Goal: Information Seeking & Learning: Learn about a topic

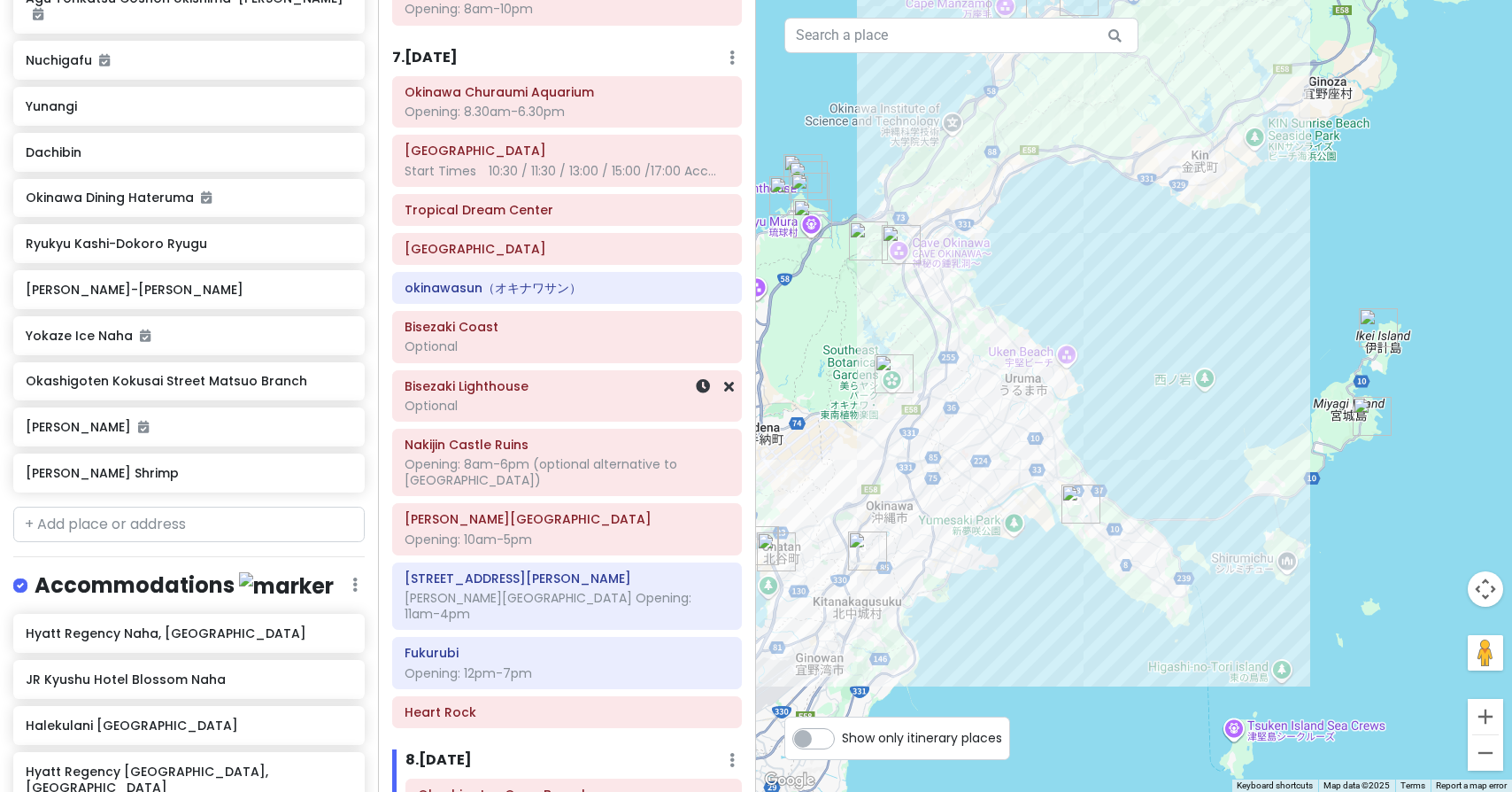
scroll to position [2845, 0]
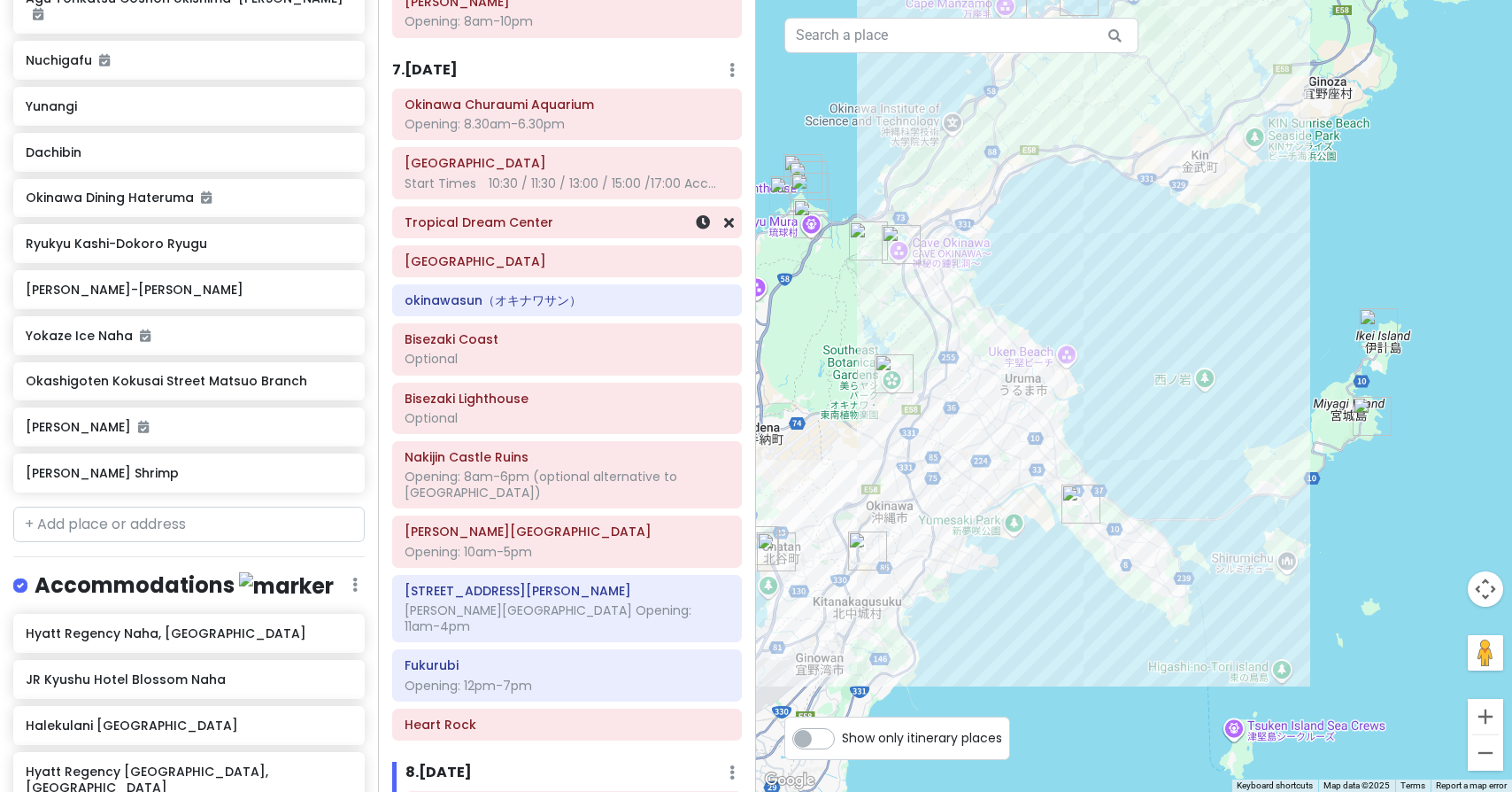
click at [555, 214] on h6 "Tropical Dream Center" at bounding box center [567, 222] width 325 height 16
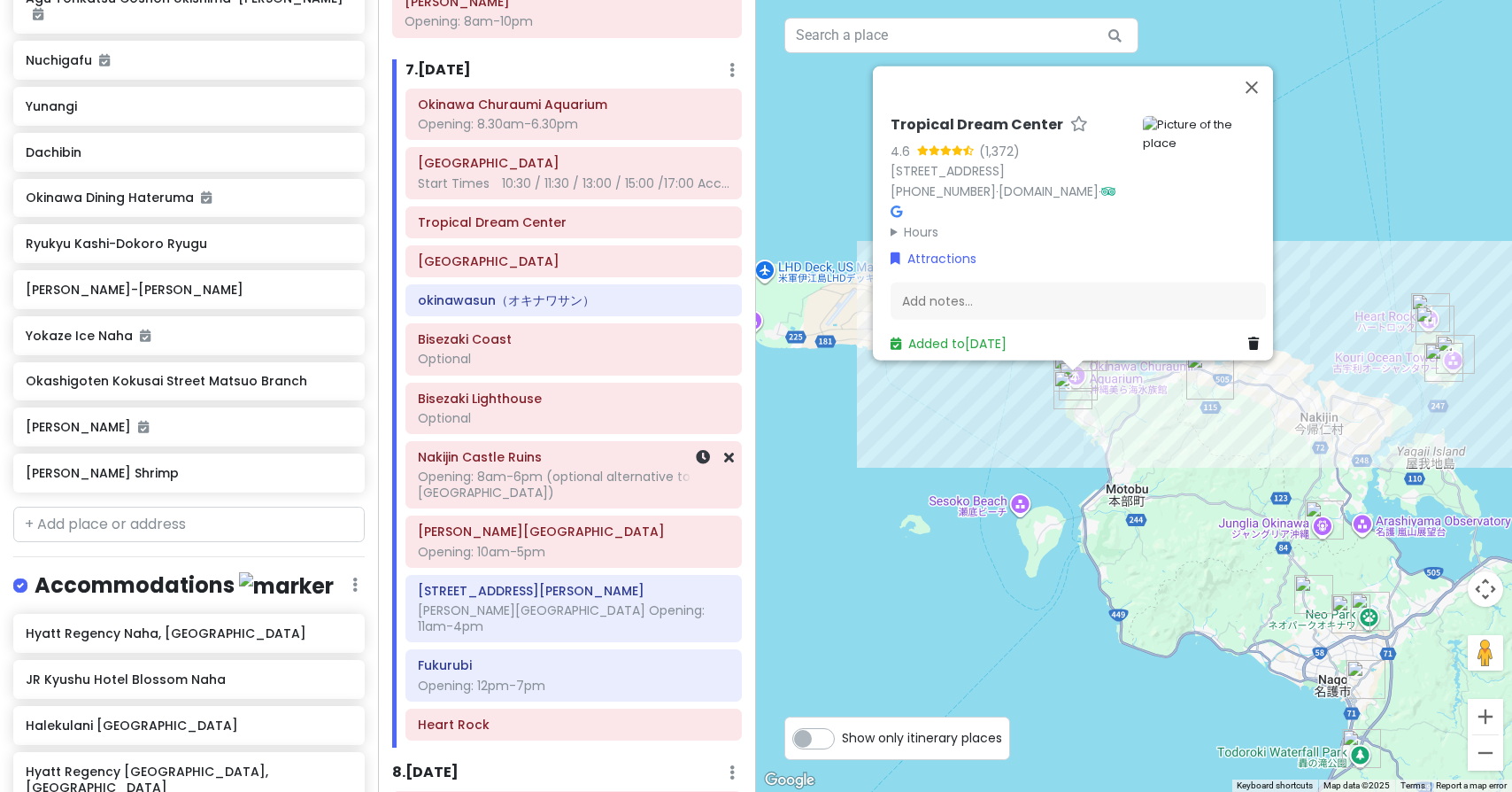
click at [477, 469] on div "Opening: 8am-6pm (optional alternative to [GEOGRAPHIC_DATA])" at bounding box center [573, 485] width 312 height 32
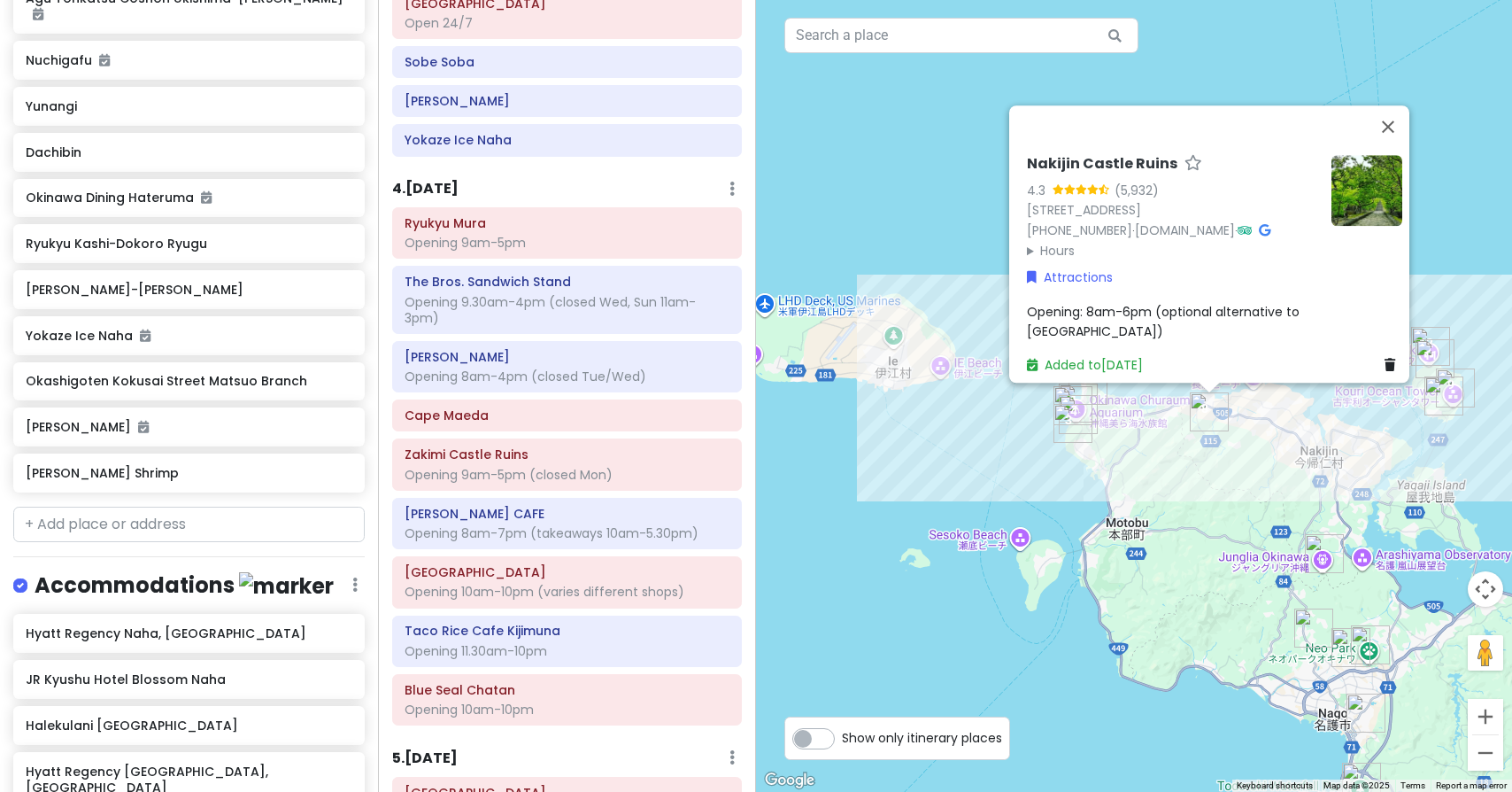
scroll to position [1368, 0]
click at [507, 296] on div "Opening 9.30am-4pm (closed Wed, Sun 11am-3pm)" at bounding box center [567, 313] width 325 height 32
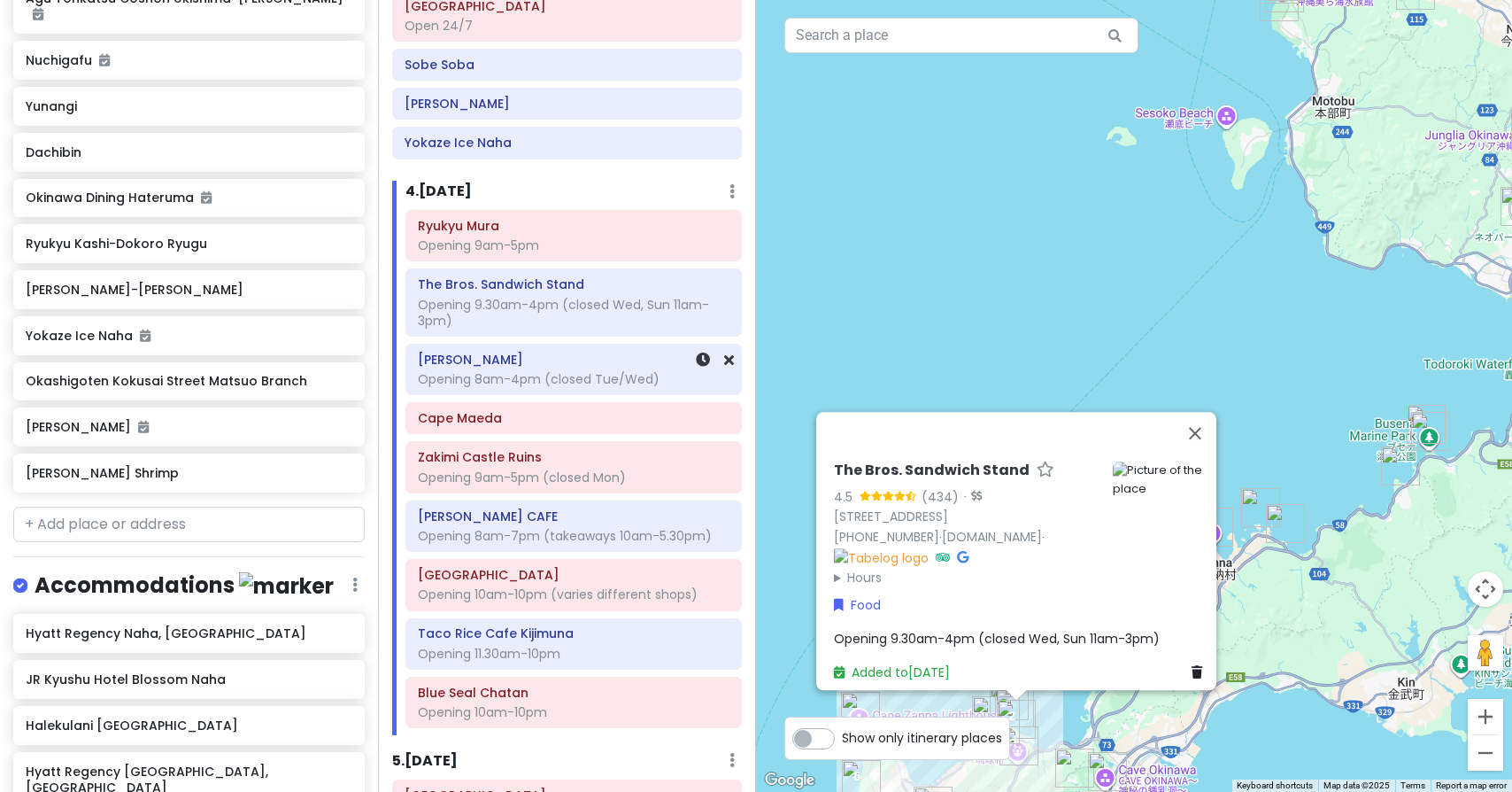
click at [494, 357] on h6 "[PERSON_NAME]" at bounding box center [573, 360] width 312 height 16
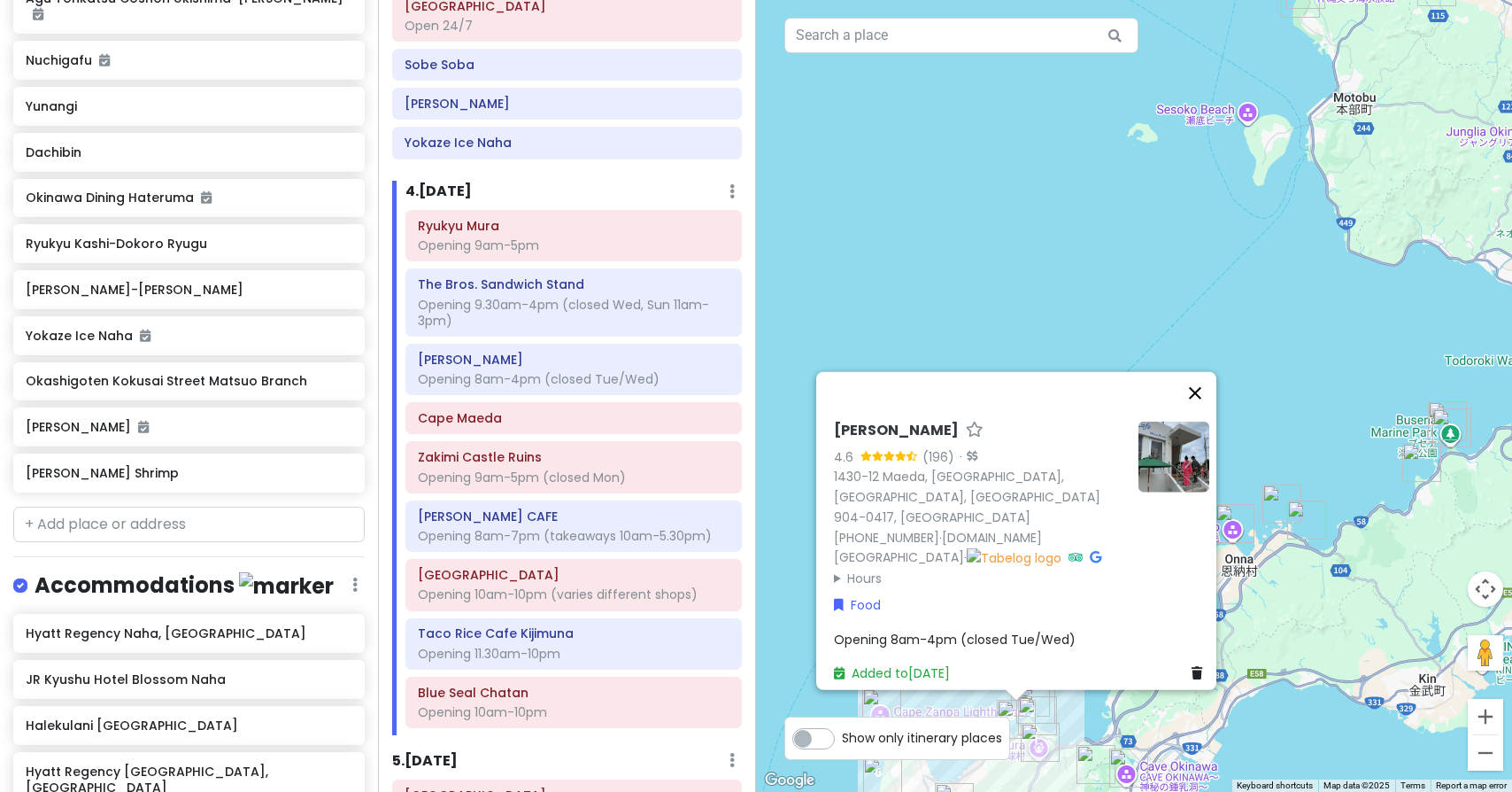
click at [1207, 409] on button "Close" at bounding box center [1195, 394] width 43 height 43
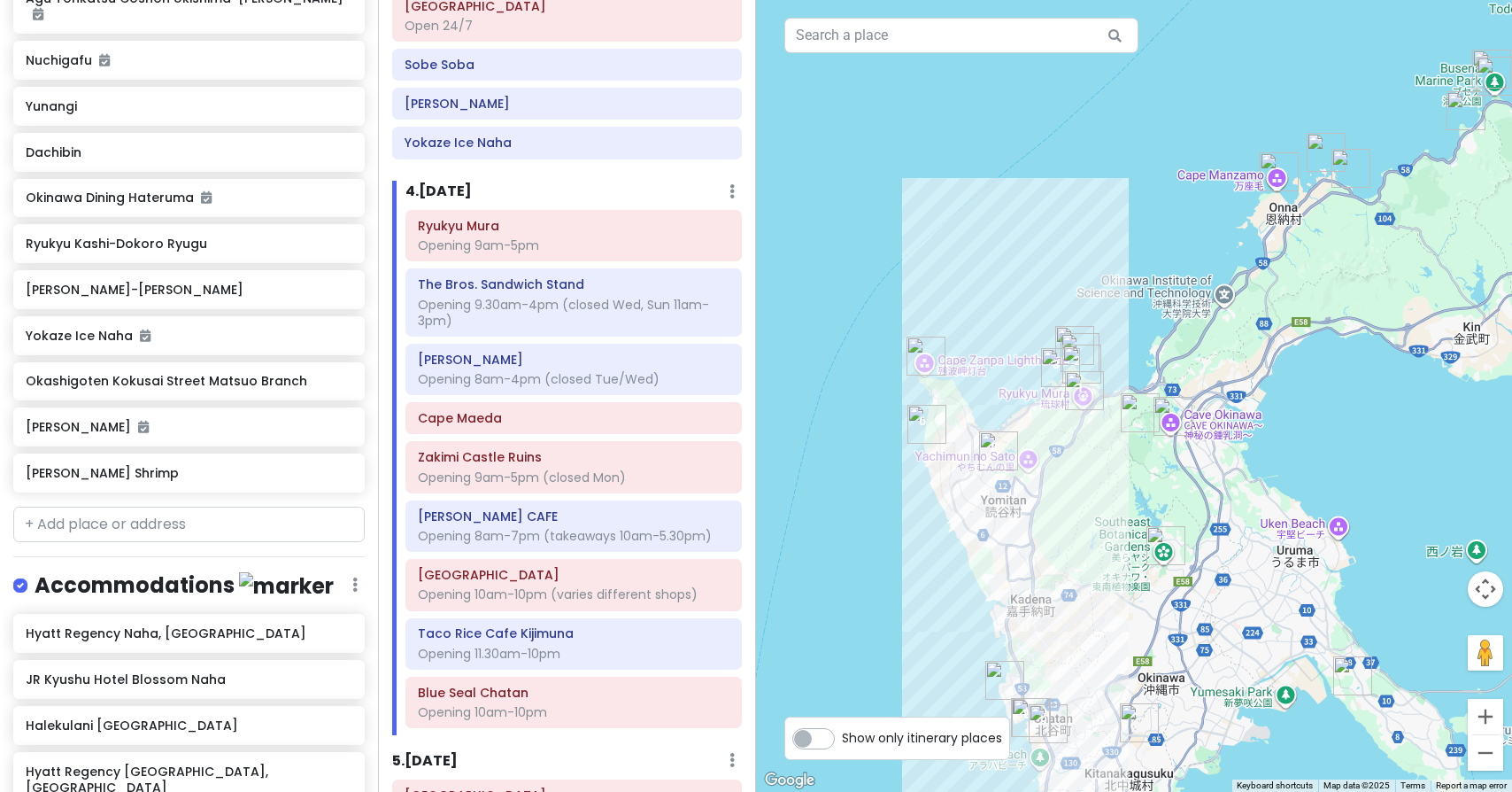
drag, startPoint x: 1096, startPoint y: 549, endPoint x: 1141, endPoint y: 196, distance: 355.9
click at [1487, 720] on button "Zoom in" at bounding box center [1486, 717] width 36 height 36
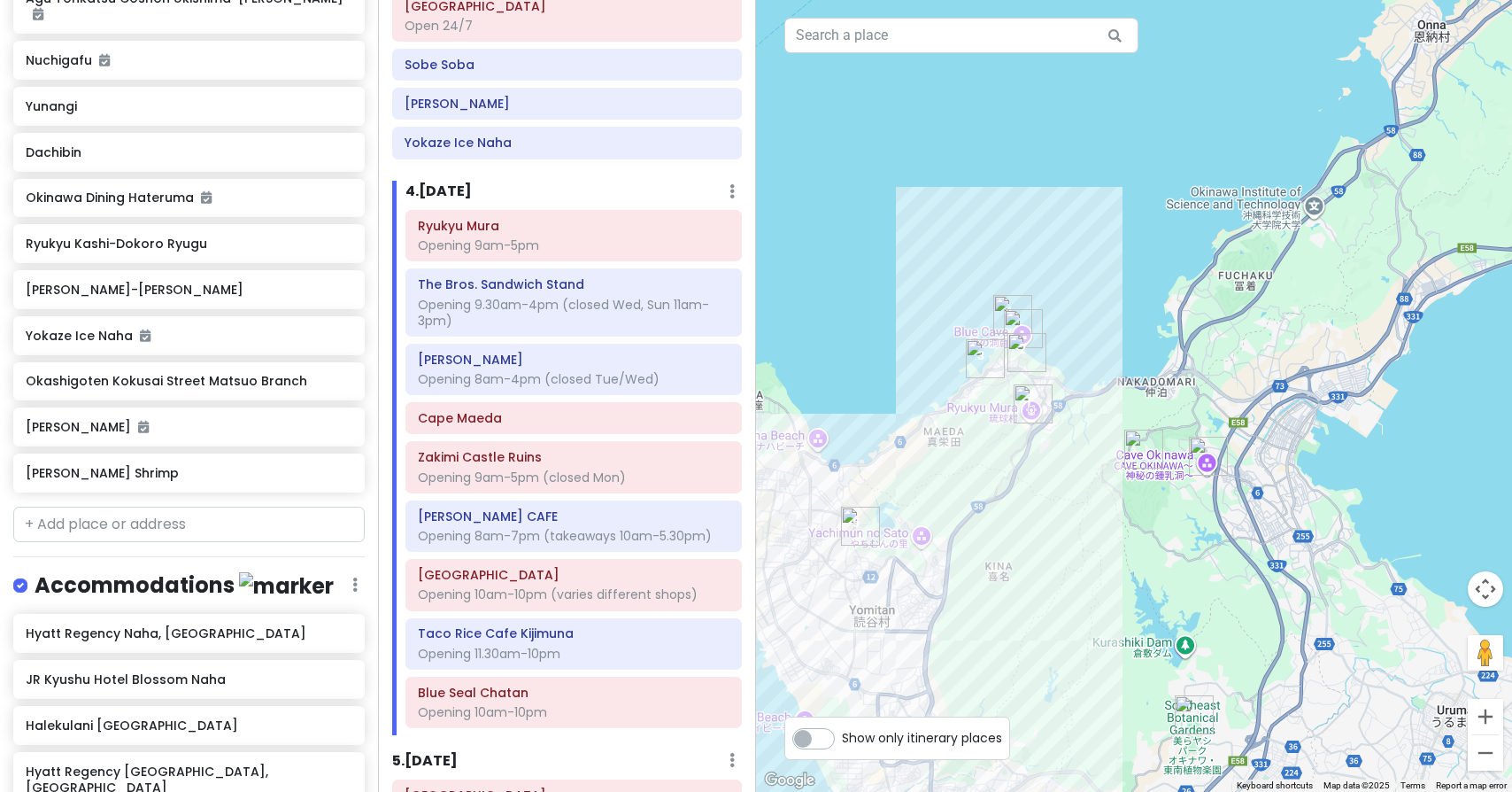
click at [1487, 720] on button "Zoom in" at bounding box center [1486, 717] width 36 height 36
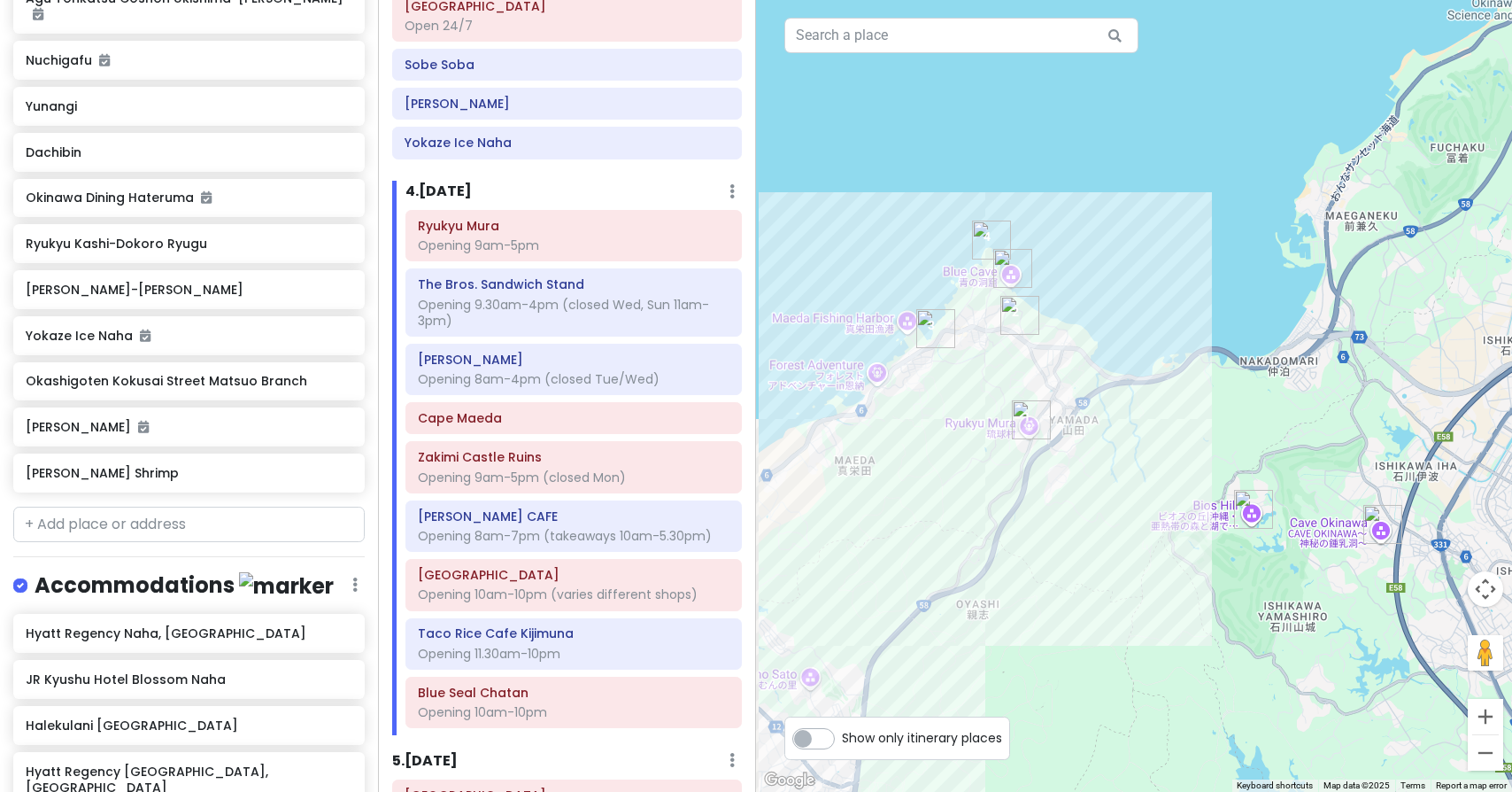
drag, startPoint x: 964, startPoint y: 229, endPoint x: 1068, endPoint y: 217, distance: 104.7
click at [1016, 272] on img "Blue Cave" at bounding box center [1014, 269] width 39 height 39
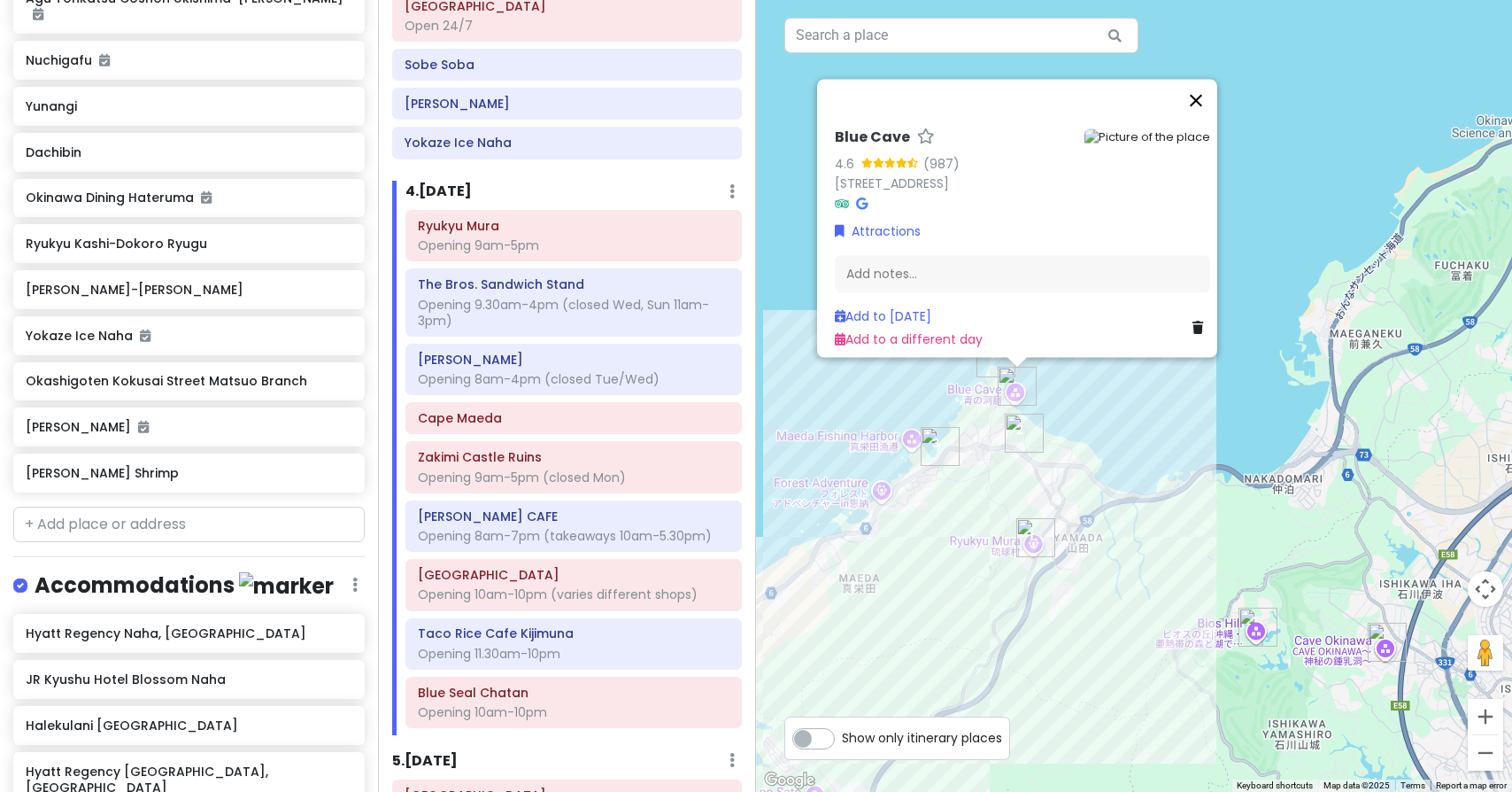
click at [1204, 79] on button "Close" at bounding box center [1196, 100] width 43 height 43
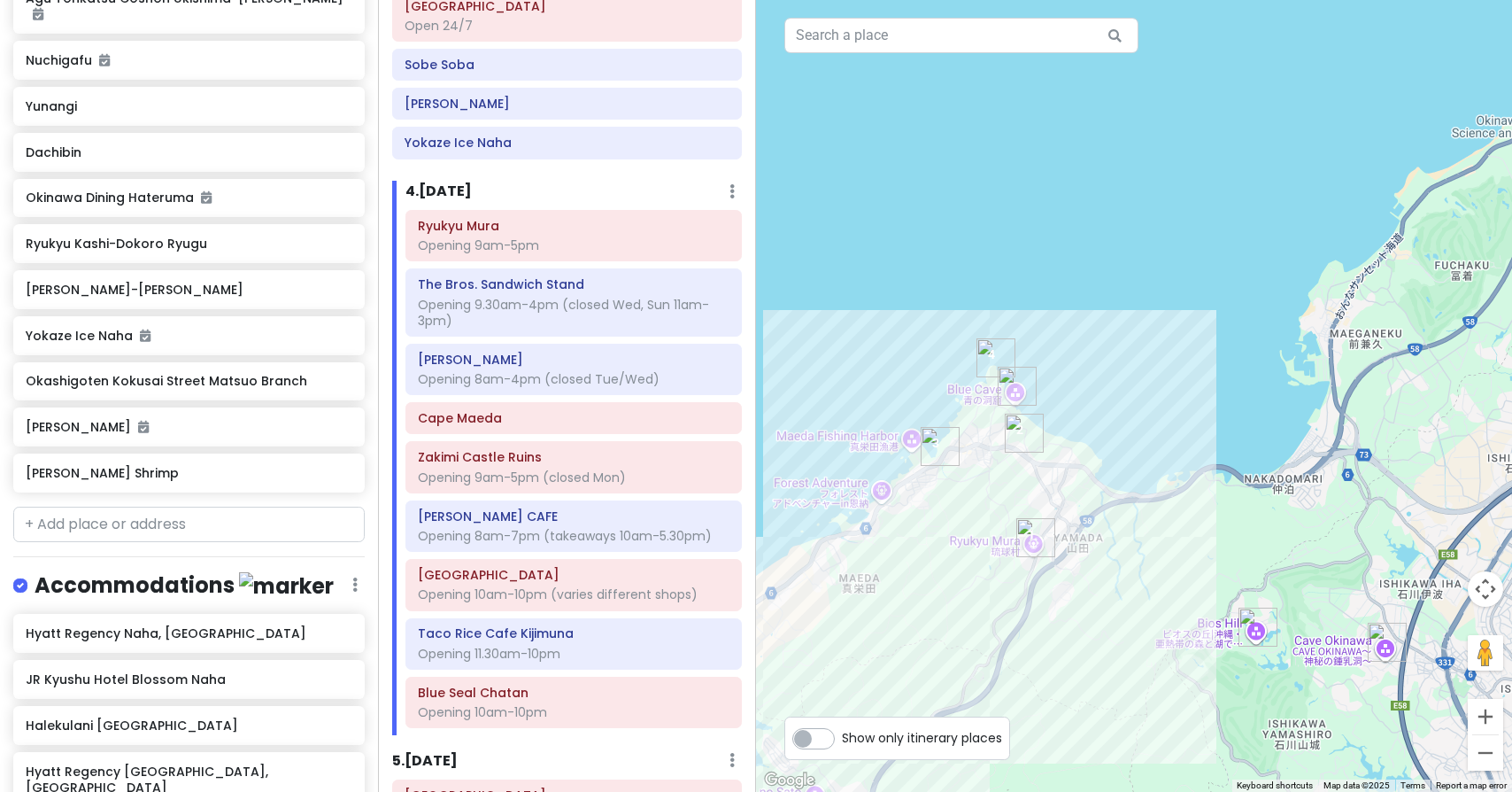
click at [942, 461] on img "Maeda Breeze" at bounding box center [941, 446] width 39 height 39
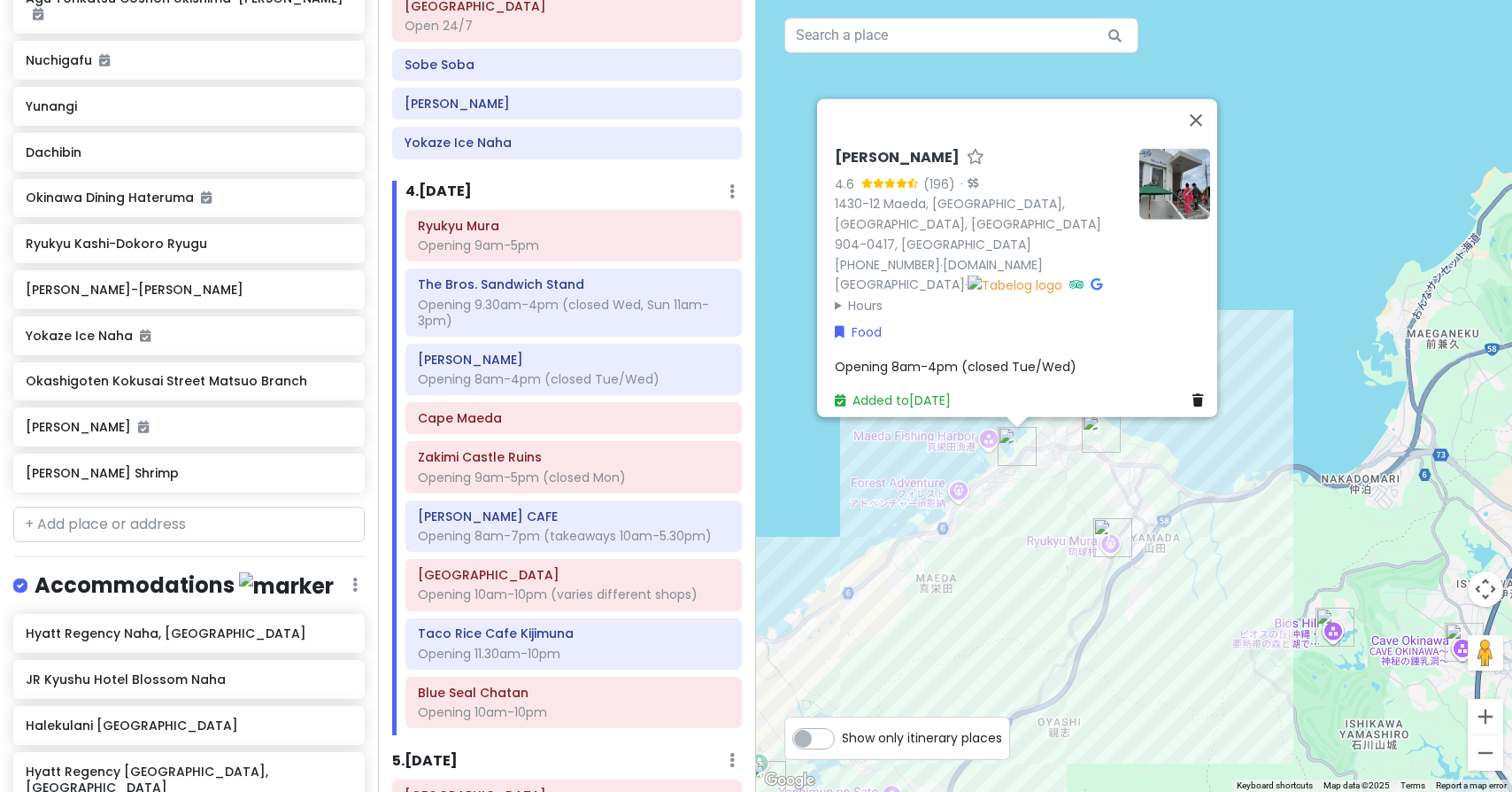
click at [1108, 442] on img "The Bros. Sandwich Stand" at bounding box center [1101, 433] width 39 height 39
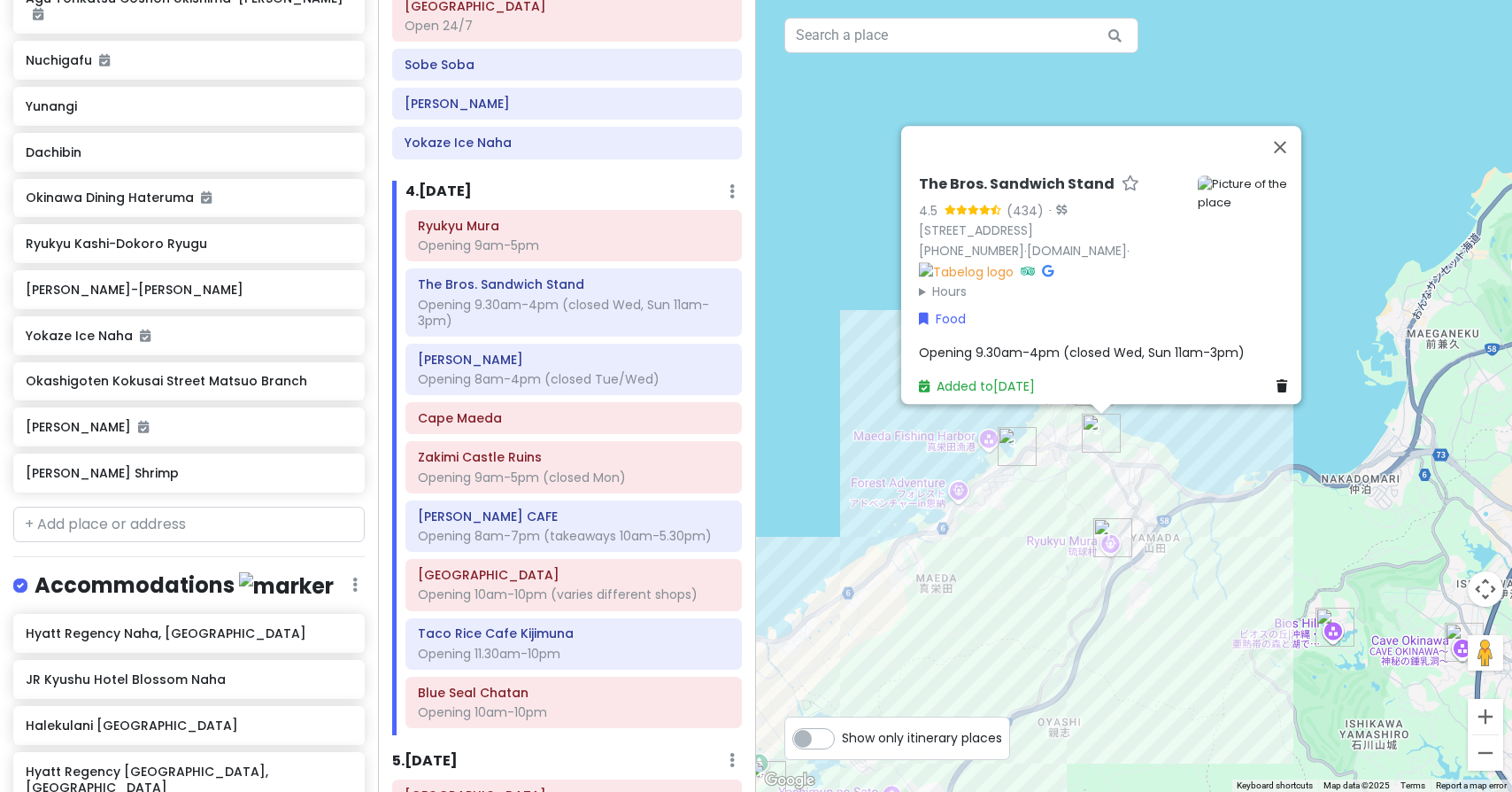
click at [1018, 455] on img "Maeda Breeze" at bounding box center [1018, 446] width 39 height 39
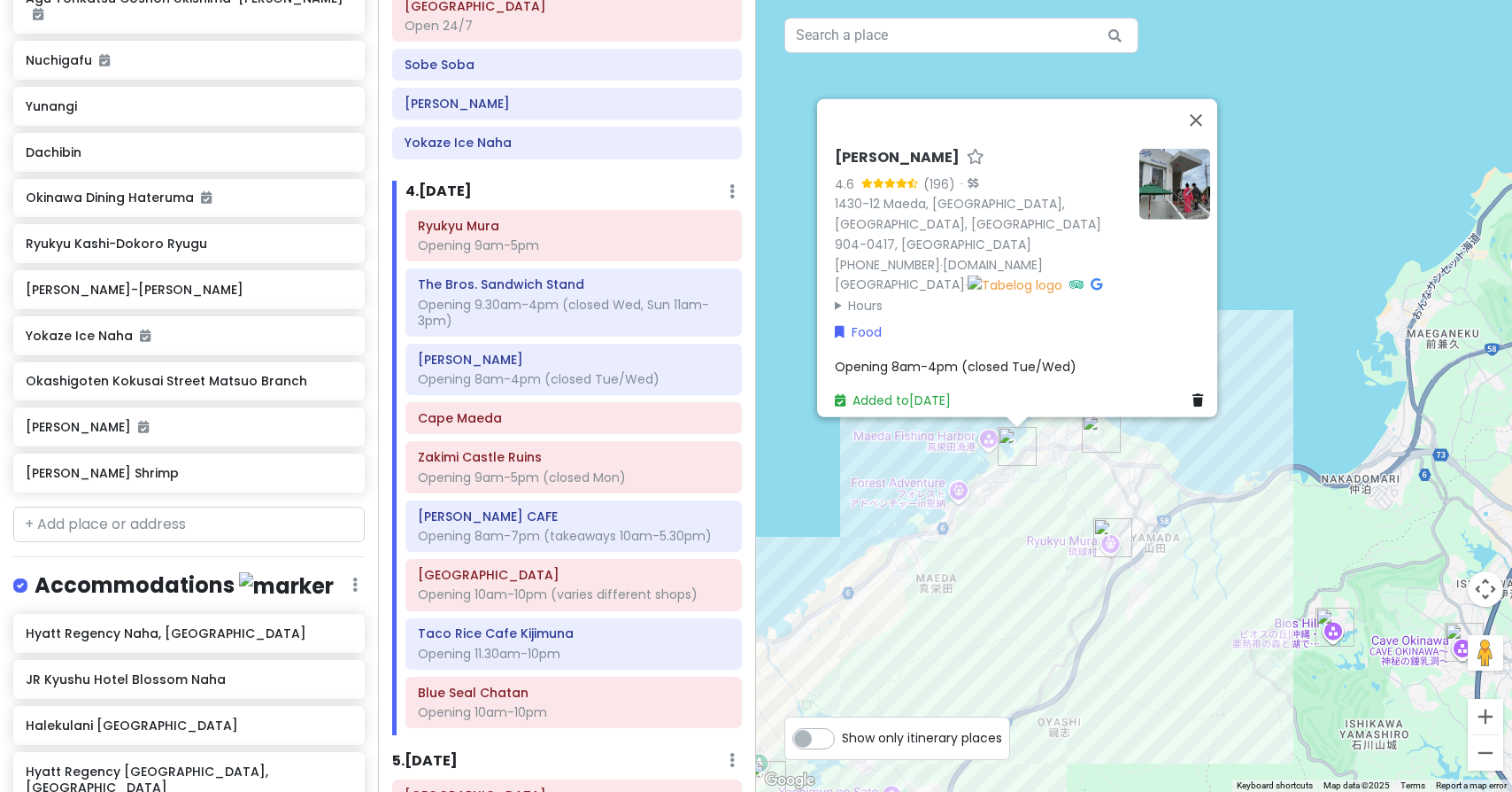
click at [1099, 450] on img "The Bros. Sandwich Stand" at bounding box center [1101, 433] width 39 height 39
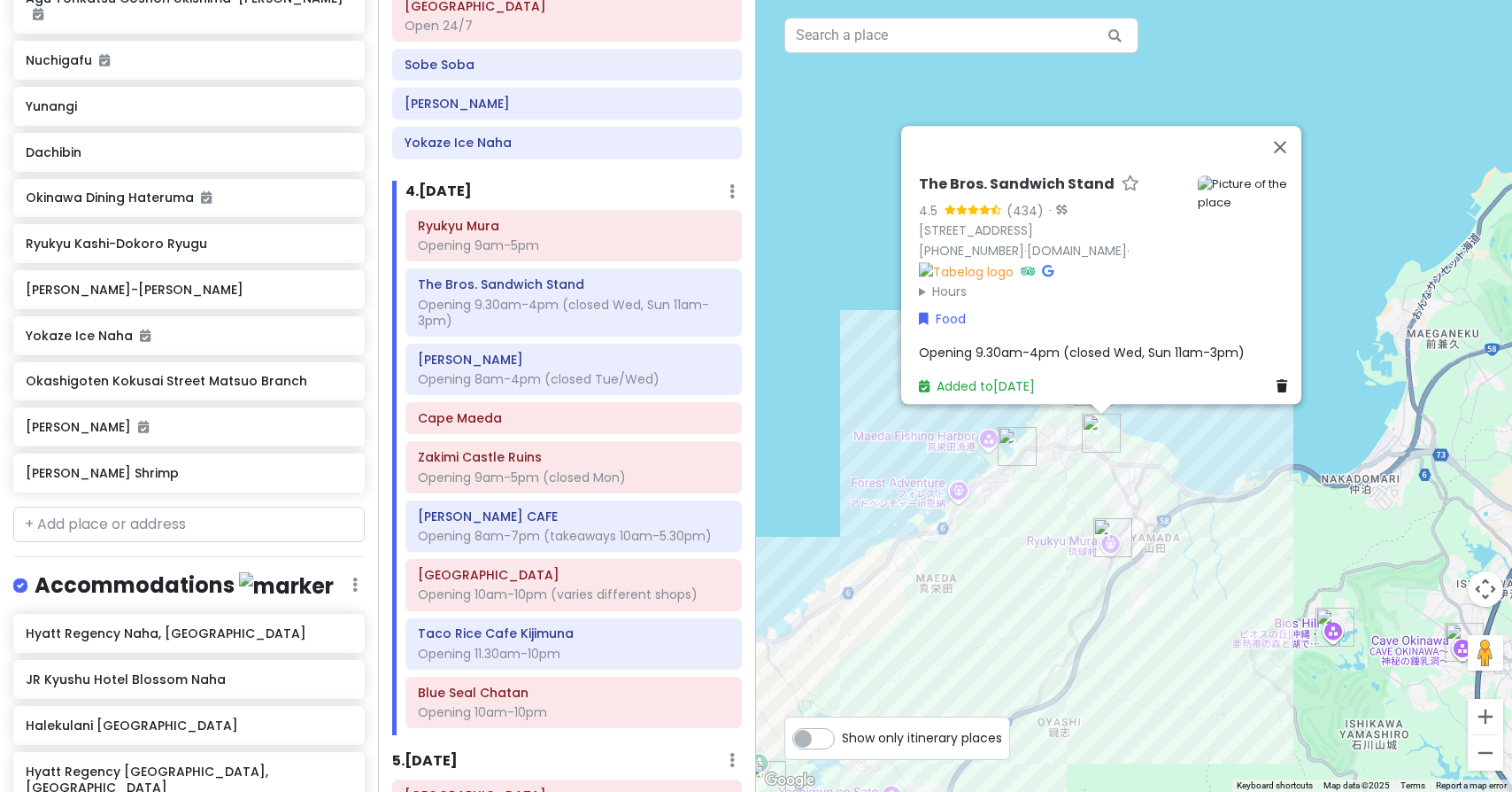
click at [1013, 455] on img "Maeda Breeze" at bounding box center [1018, 446] width 39 height 39
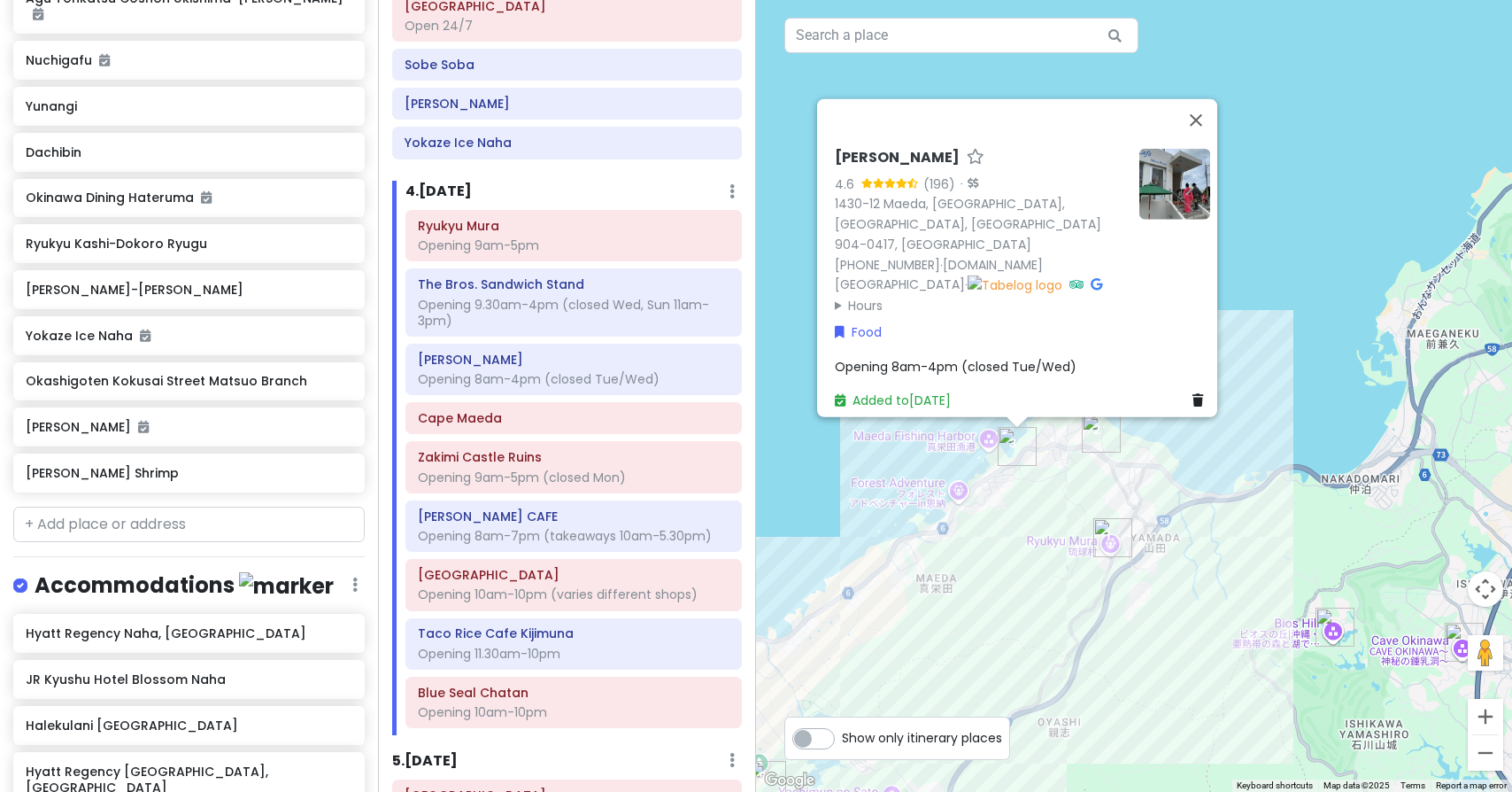
click at [1103, 445] on img "The Bros. Sandwich Stand" at bounding box center [1101, 433] width 39 height 39
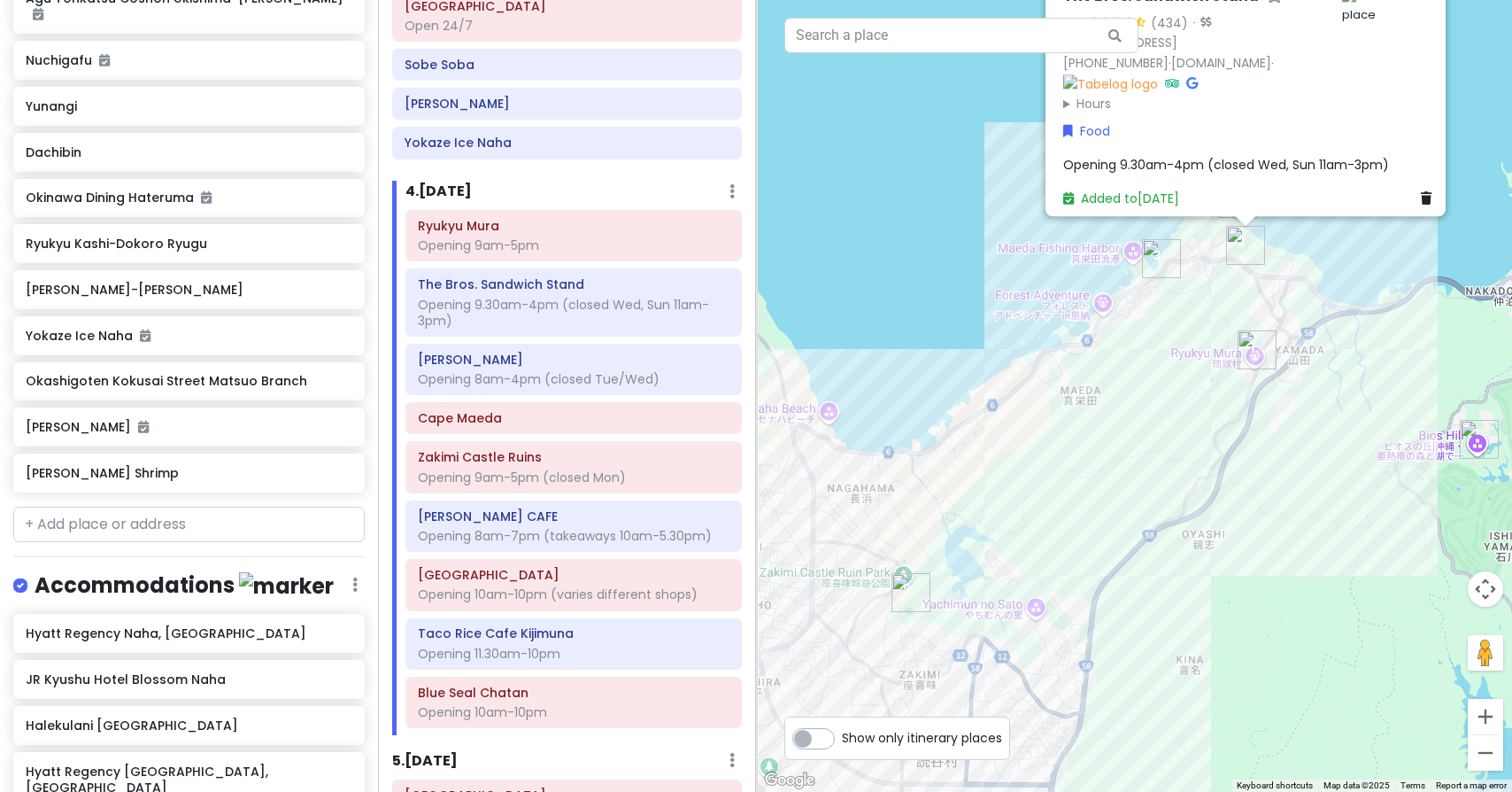
drag, startPoint x: 864, startPoint y: 496, endPoint x: 1018, endPoint y: 293, distance: 254.8
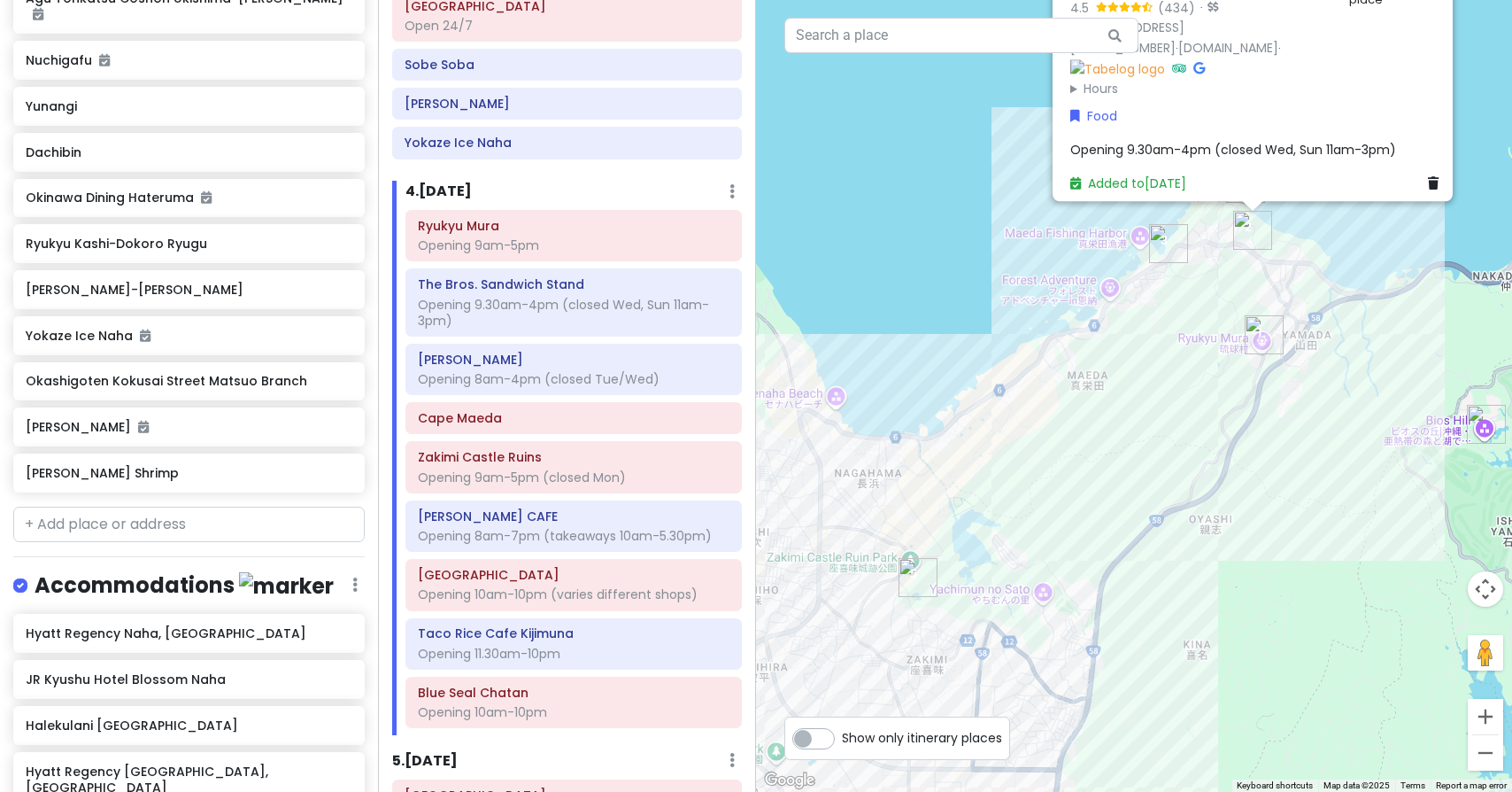
click at [918, 584] on img "Zakimi Castle Ruins" at bounding box center [918, 578] width 39 height 39
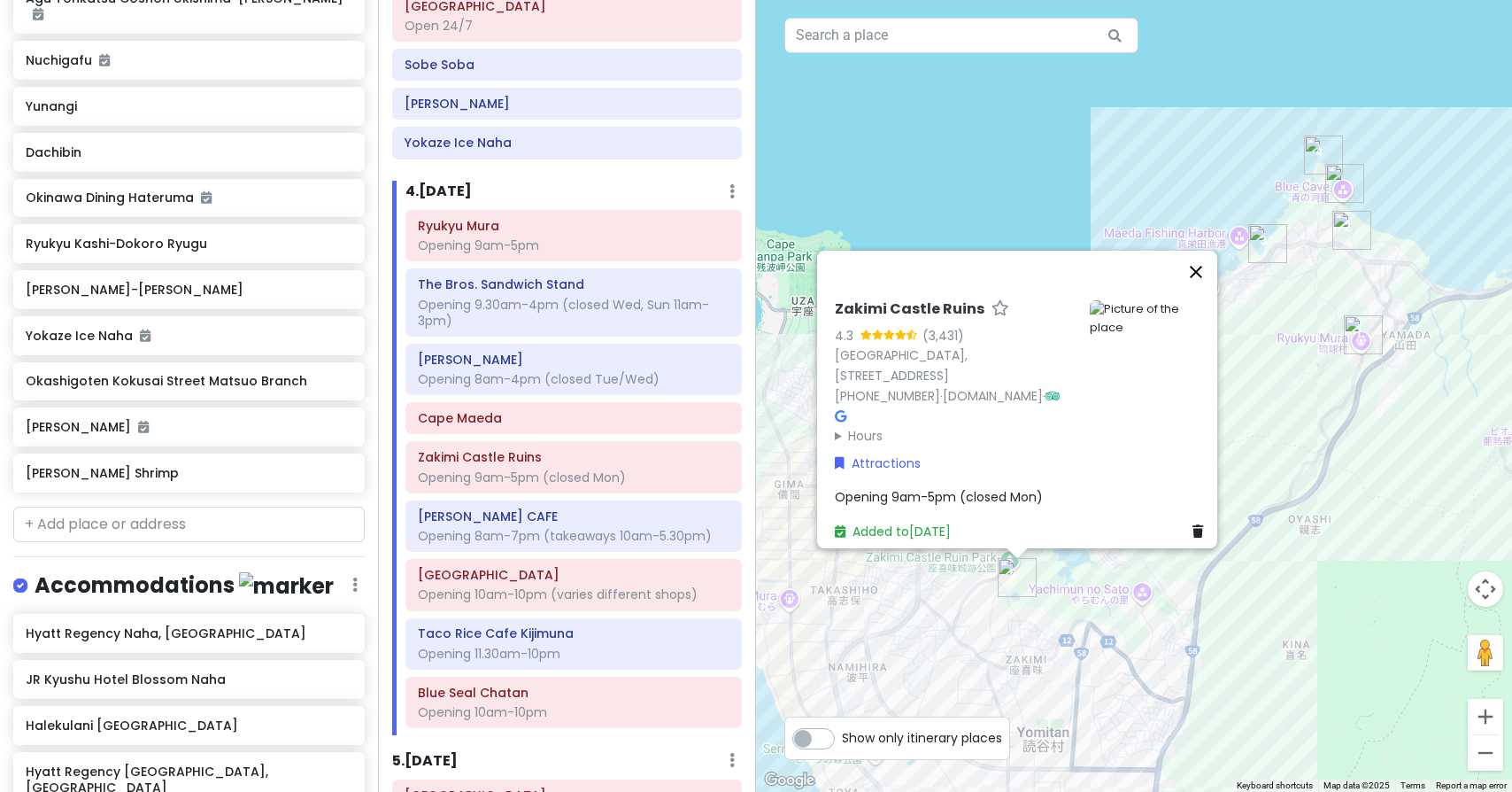
click at [1207, 279] on button "Close" at bounding box center [1196, 272] width 43 height 43
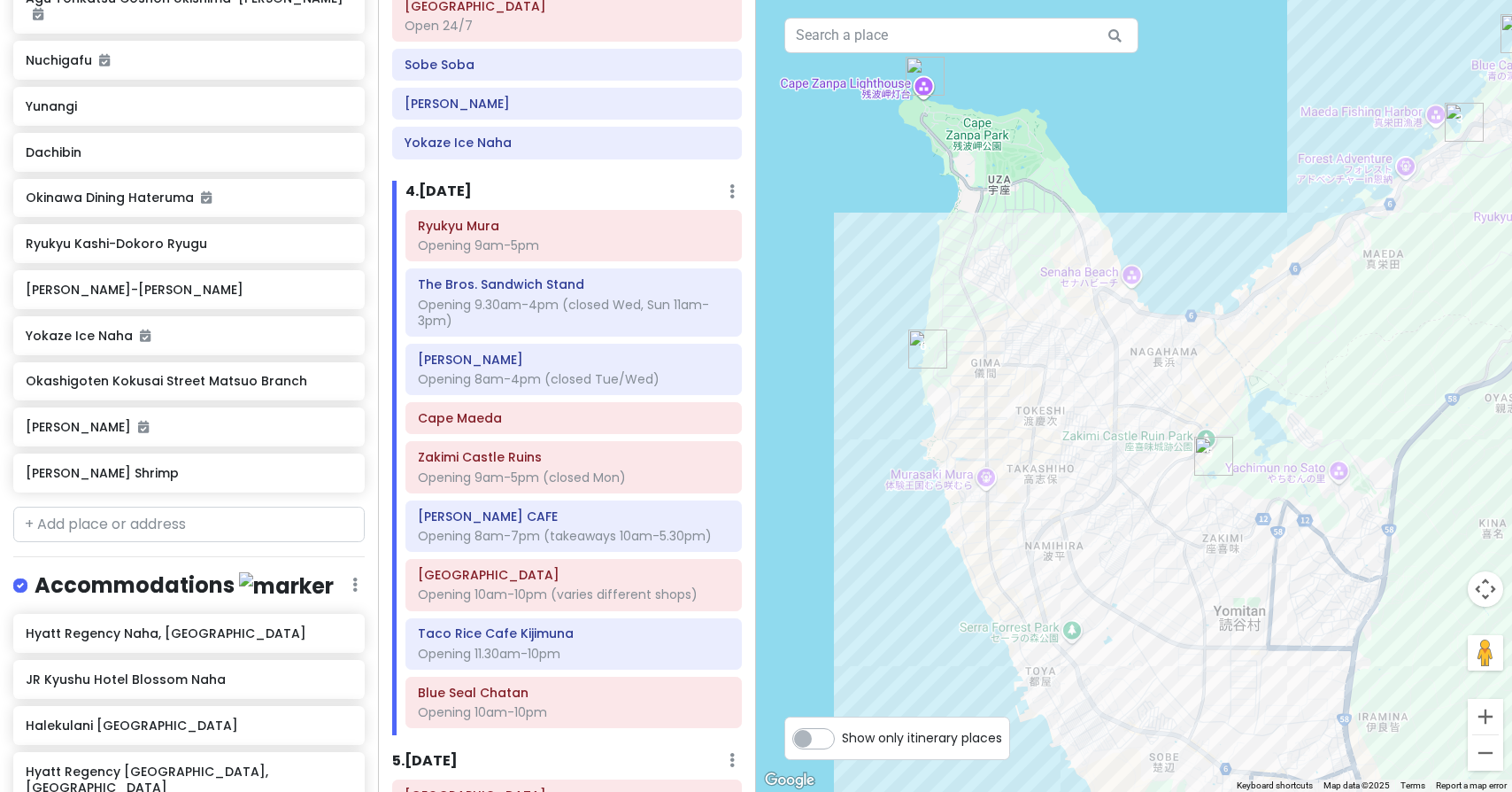
drag, startPoint x: 1007, startPoint y: 376, endPoint x: 1206, endPoint y: 253, distance: 233.9
click at [929, 351] on img "BANTA CAFE" at bounding box center [928, 349] width 39 height 39
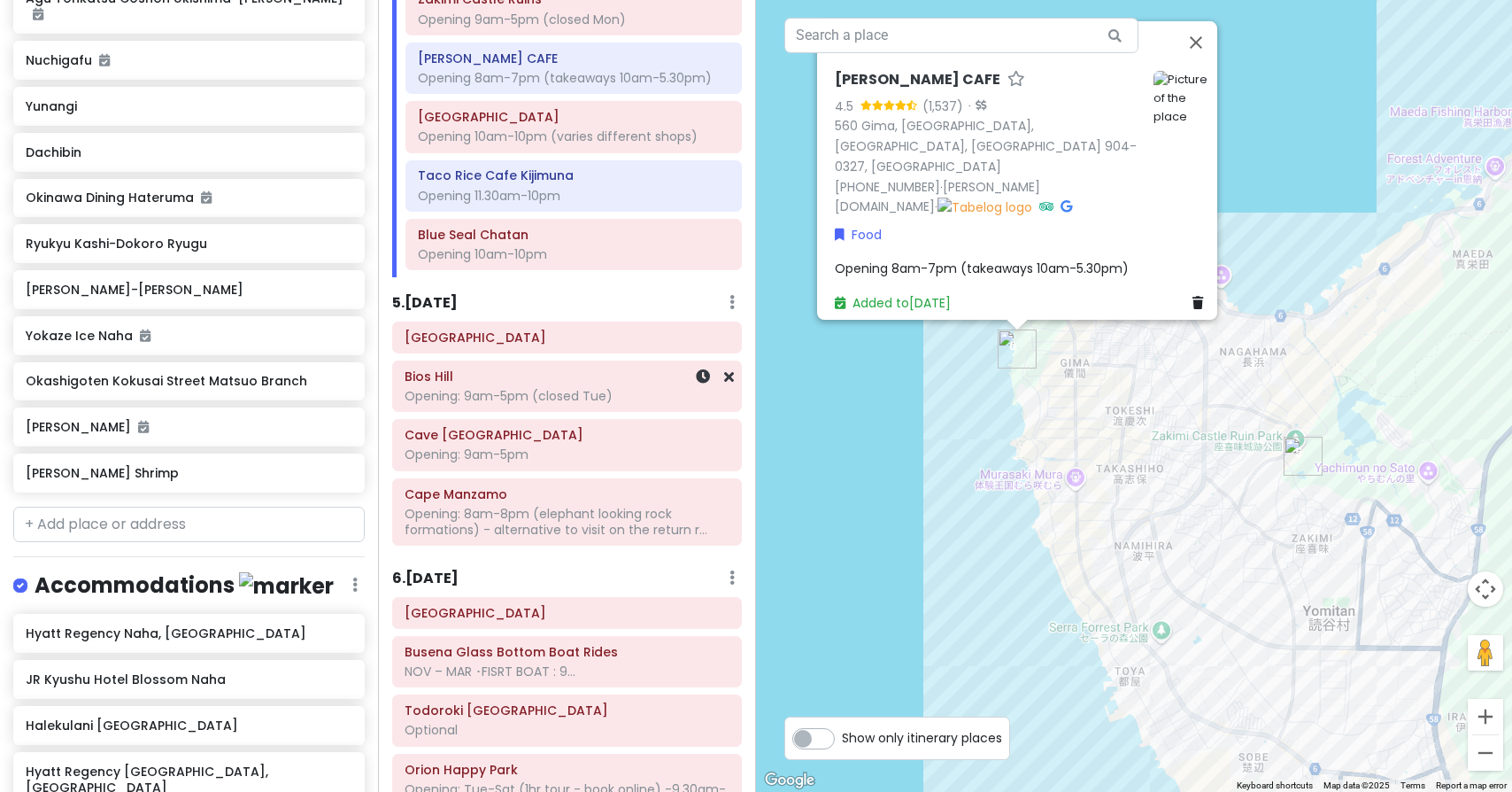
scroll to position [1831, 0]
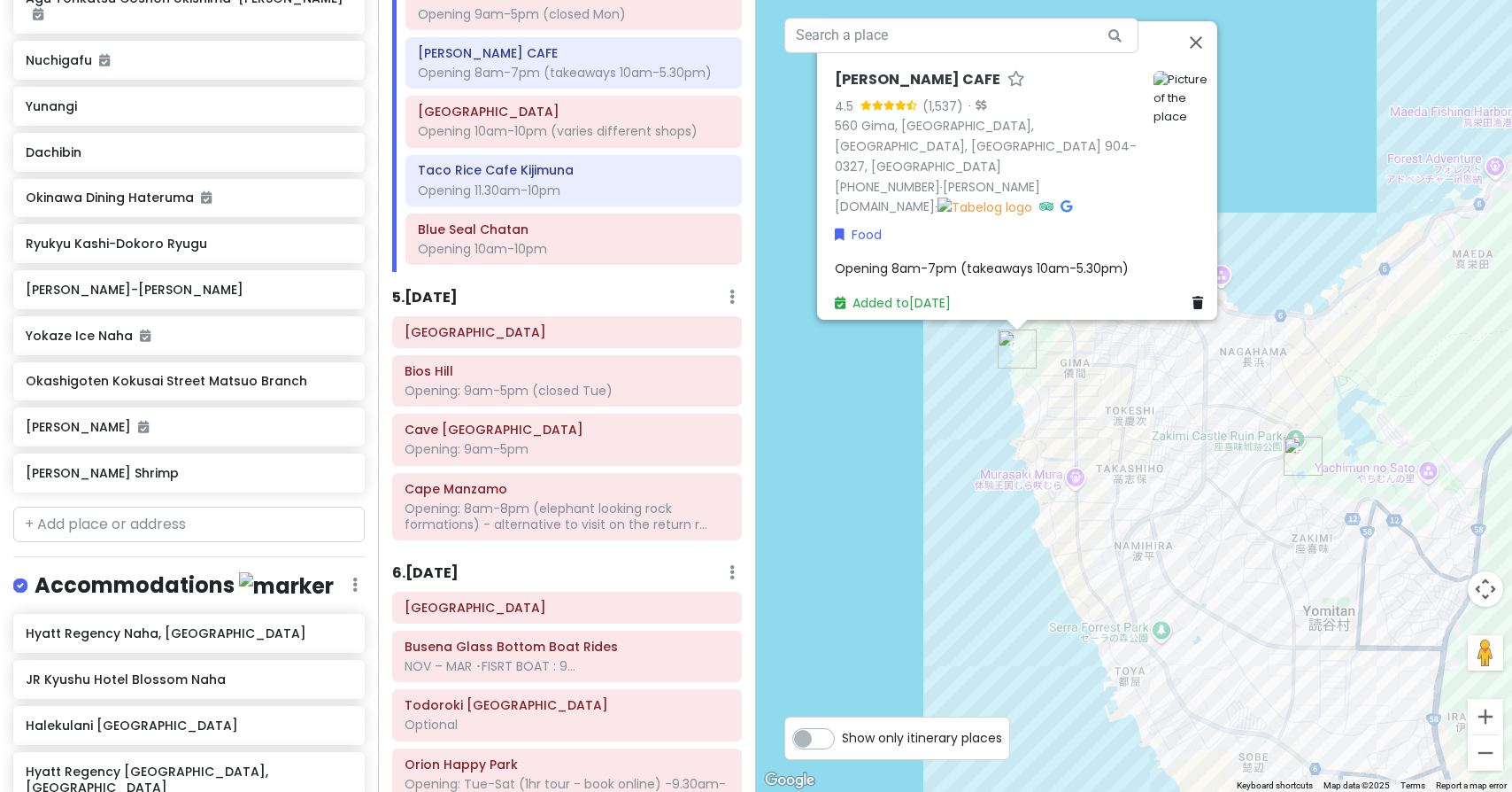
click at [453, 288] on h6 "5 . [DATE]" at bounding box center [424, 297] width 65 height 19
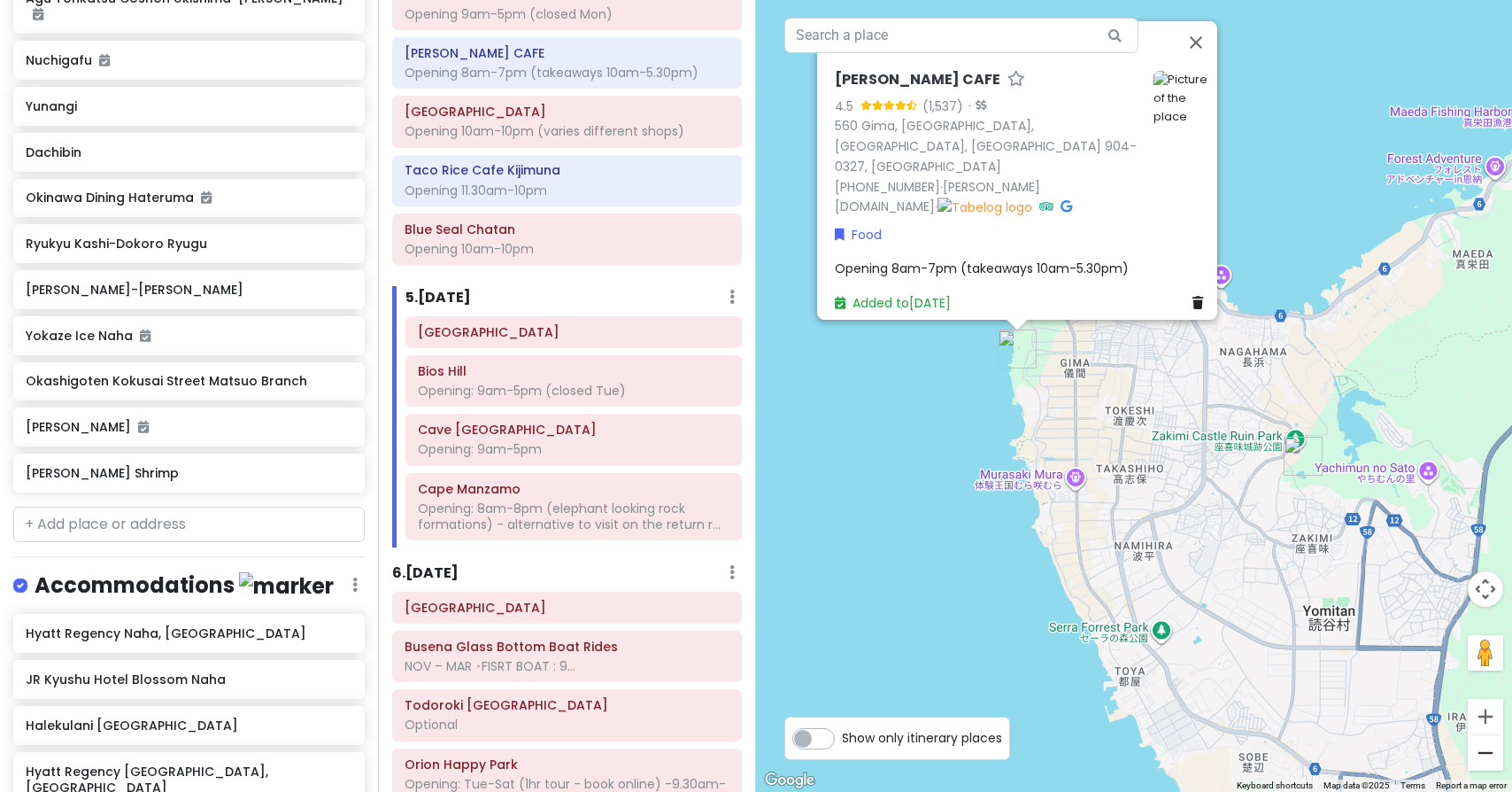
click at [1487, 761] on button "Zoom out" at bounding box center [1486, 753] width 36 height 36
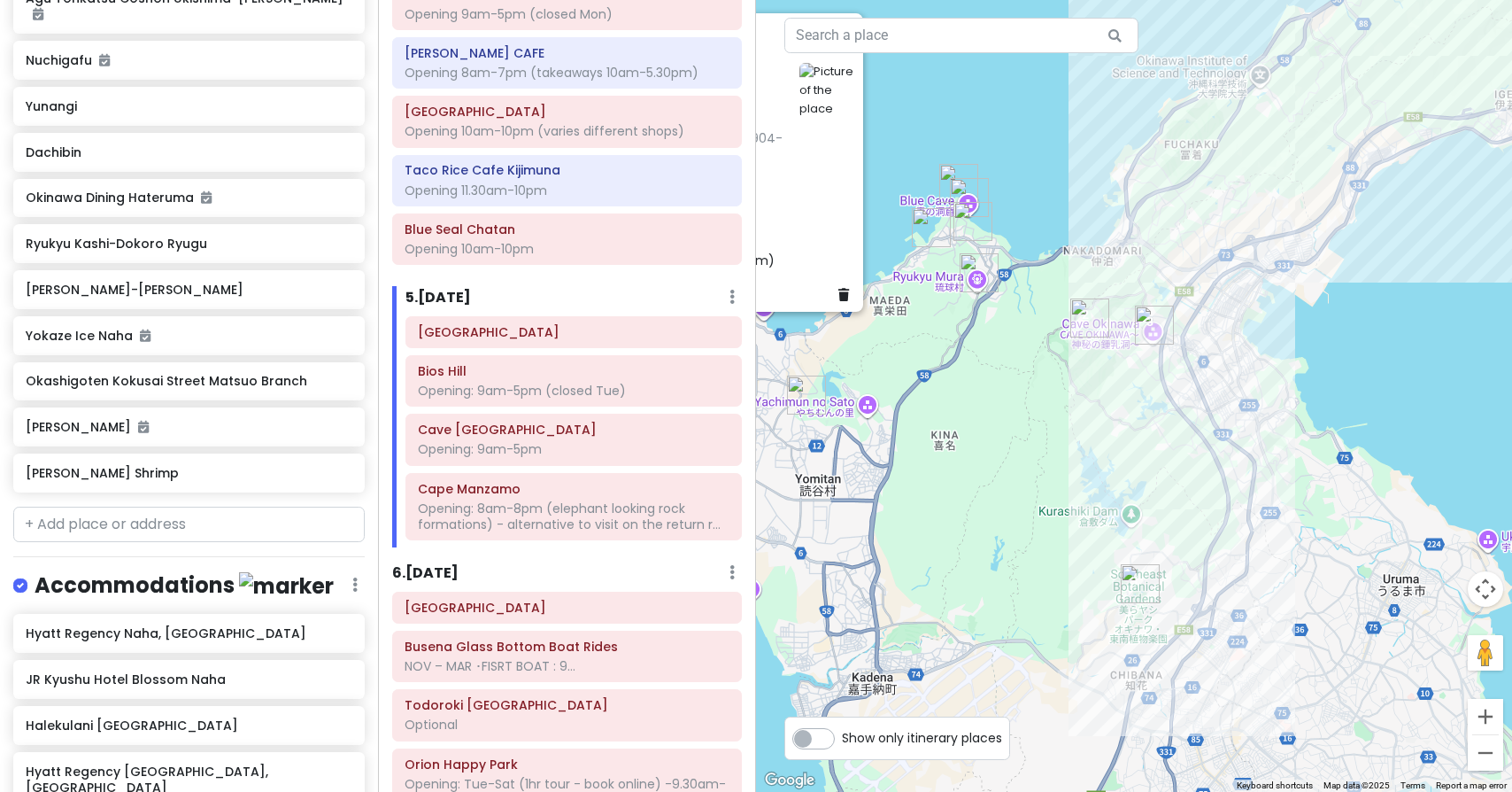
drag, startPoint x: 1441, startPoint y: 449, endPoint x: 1010, endPoint y: 423, distance: 431.8
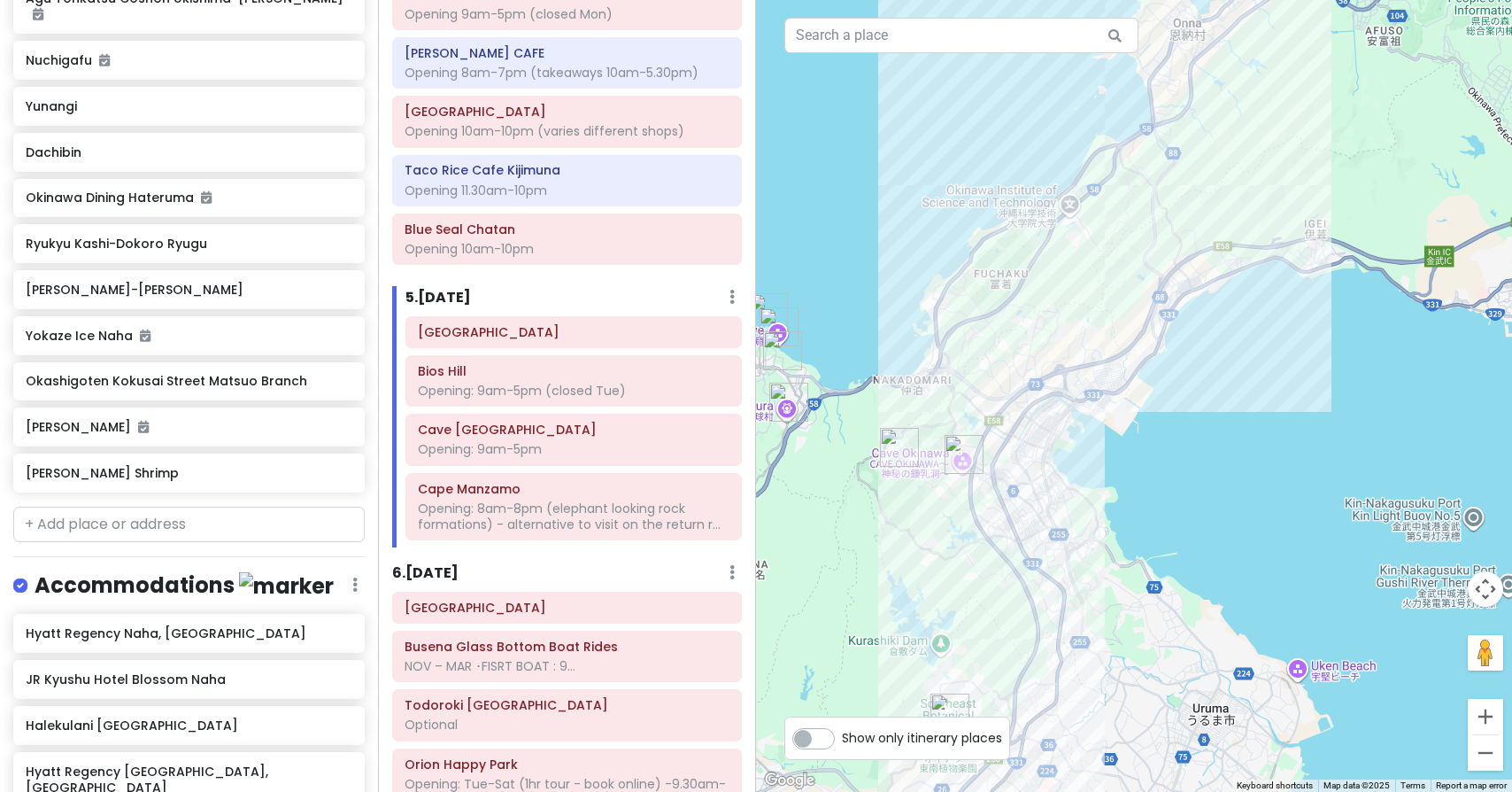
drag, startPoint x: 1316, startPoint y: 234, endPoint x: 1223, endPoint y: 384, distance: 176.5
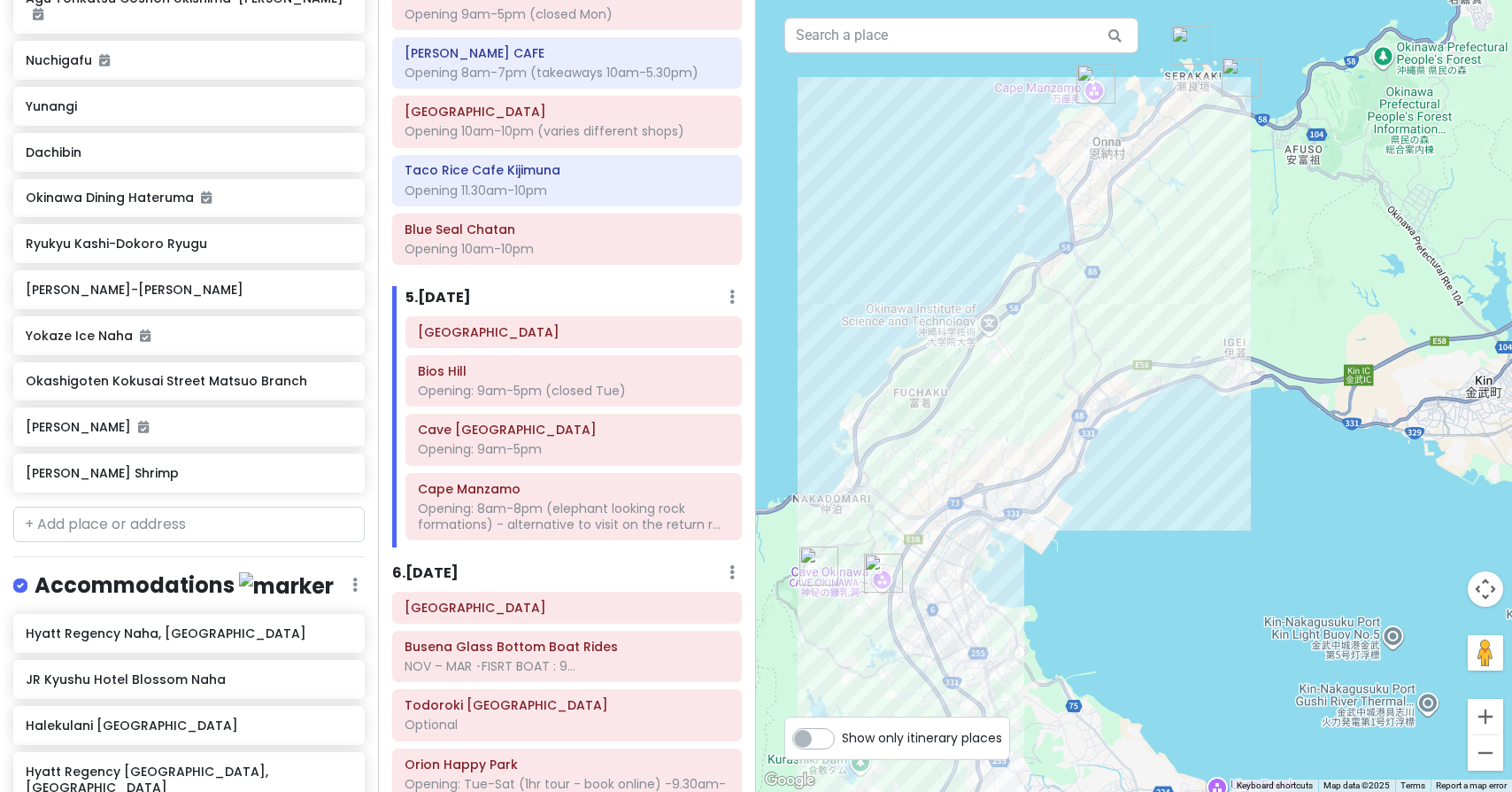
drag, startPoint x: 1223, startPoint y: 384, endPoint x: 1144, endPoint y: 498, distance: 138.7
click at [883, 575] on img "Cave Okinawa" at bounding box center [884, 573] width 39 height 39
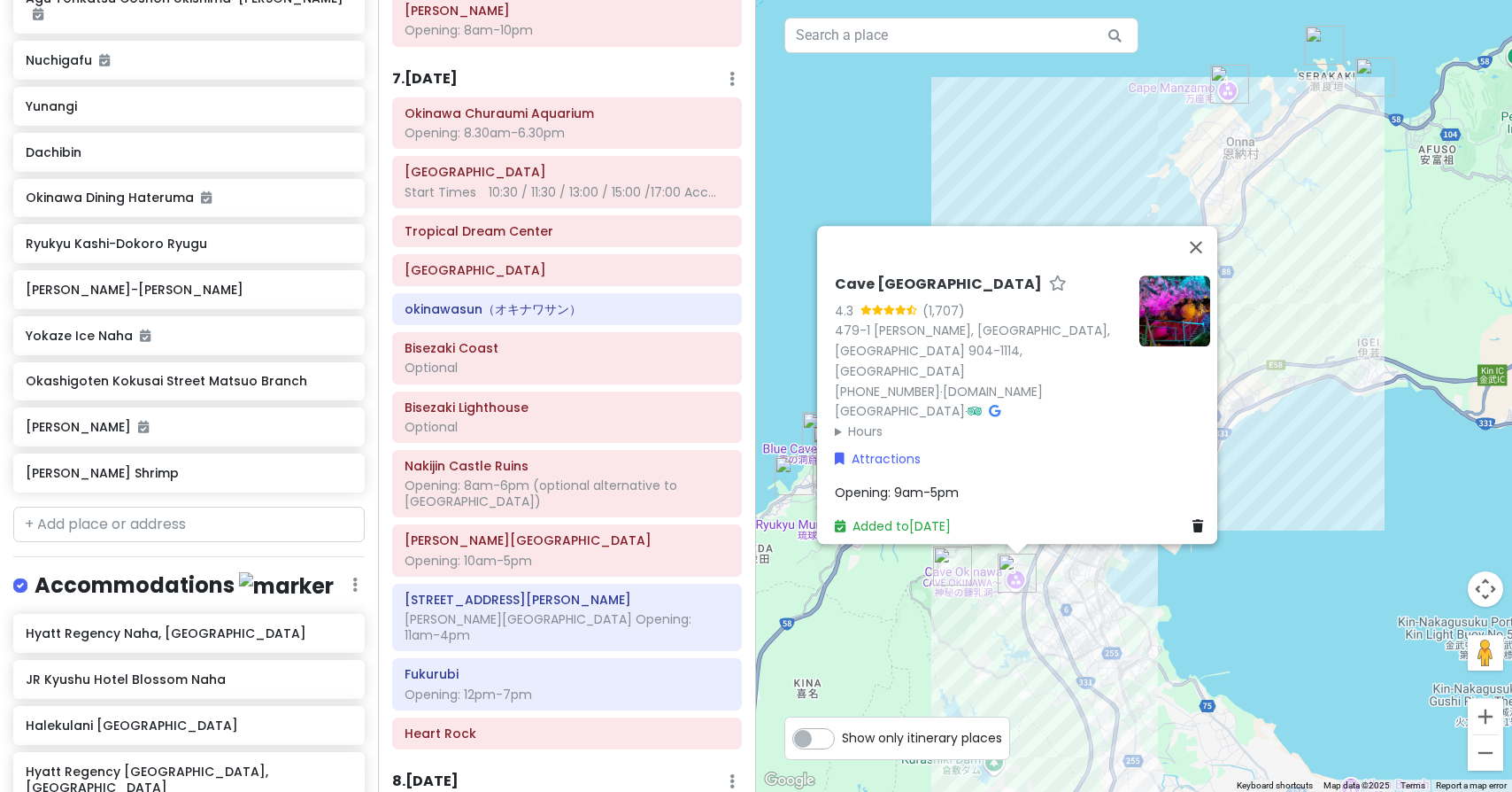
scroll to position [2840, 0]
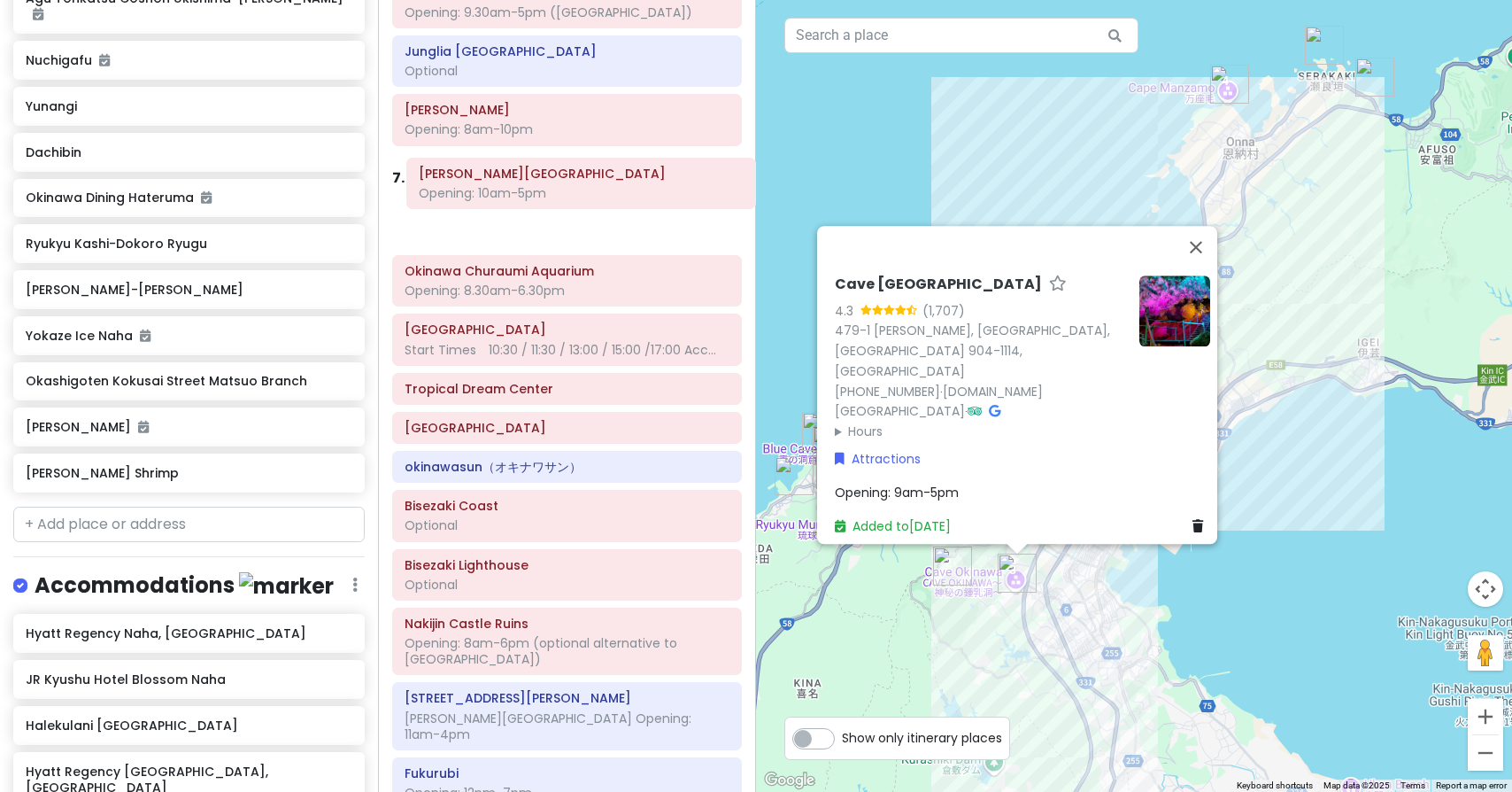
drag, startPoint x: 487, startPoint y: 508, endPoint x: 501, endPoint y: 180, distance: 328.3
click at [501, 196] on div "[GEOGRAPHIC_DATA] Opening: 8.30am-6.30pm [GEOGRAPHIC_DATA] Start Times　10:30 / …" at bounding box center [568, 525] width 377 height 658
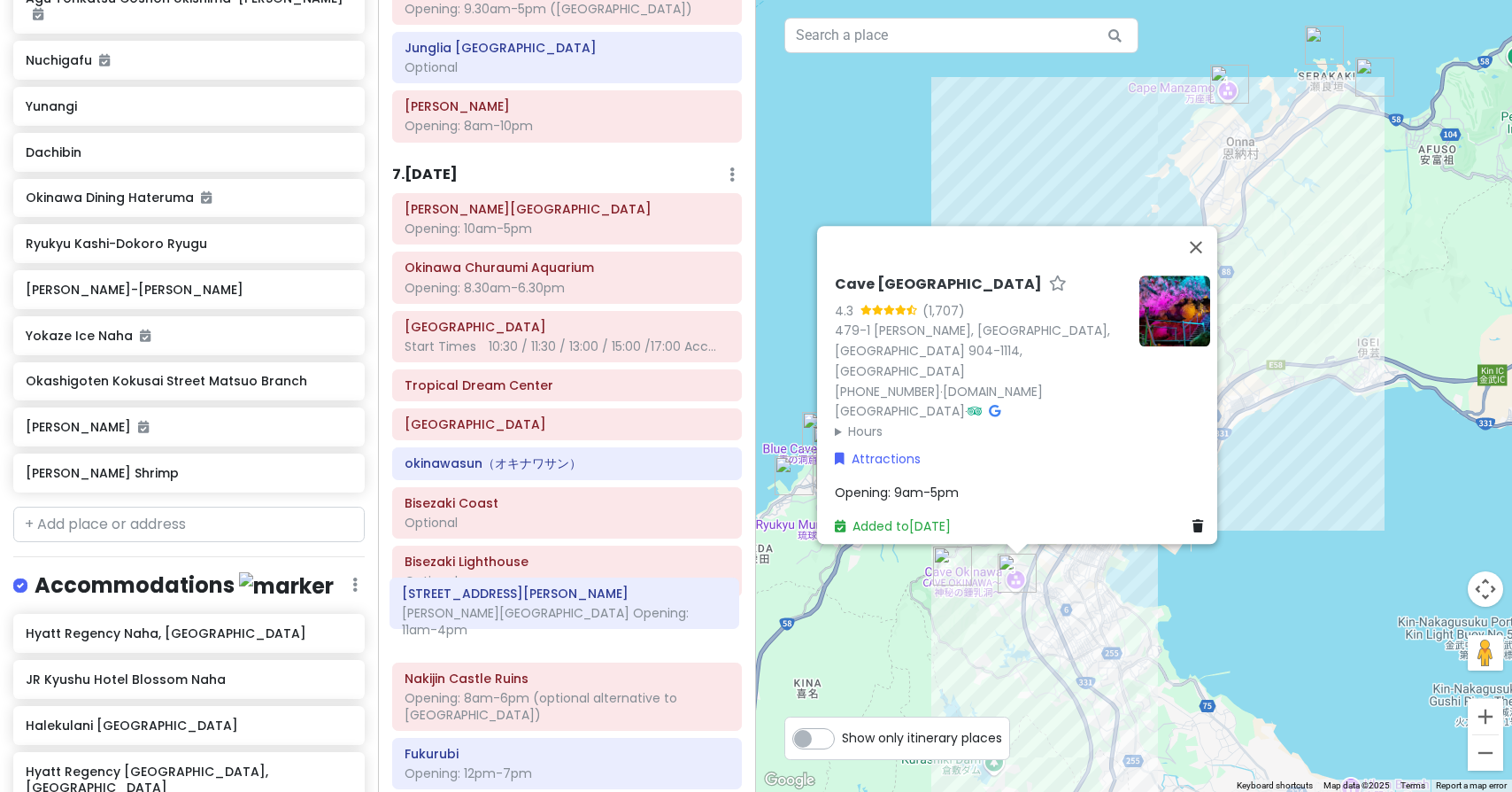
scroll to position [2744, 0]
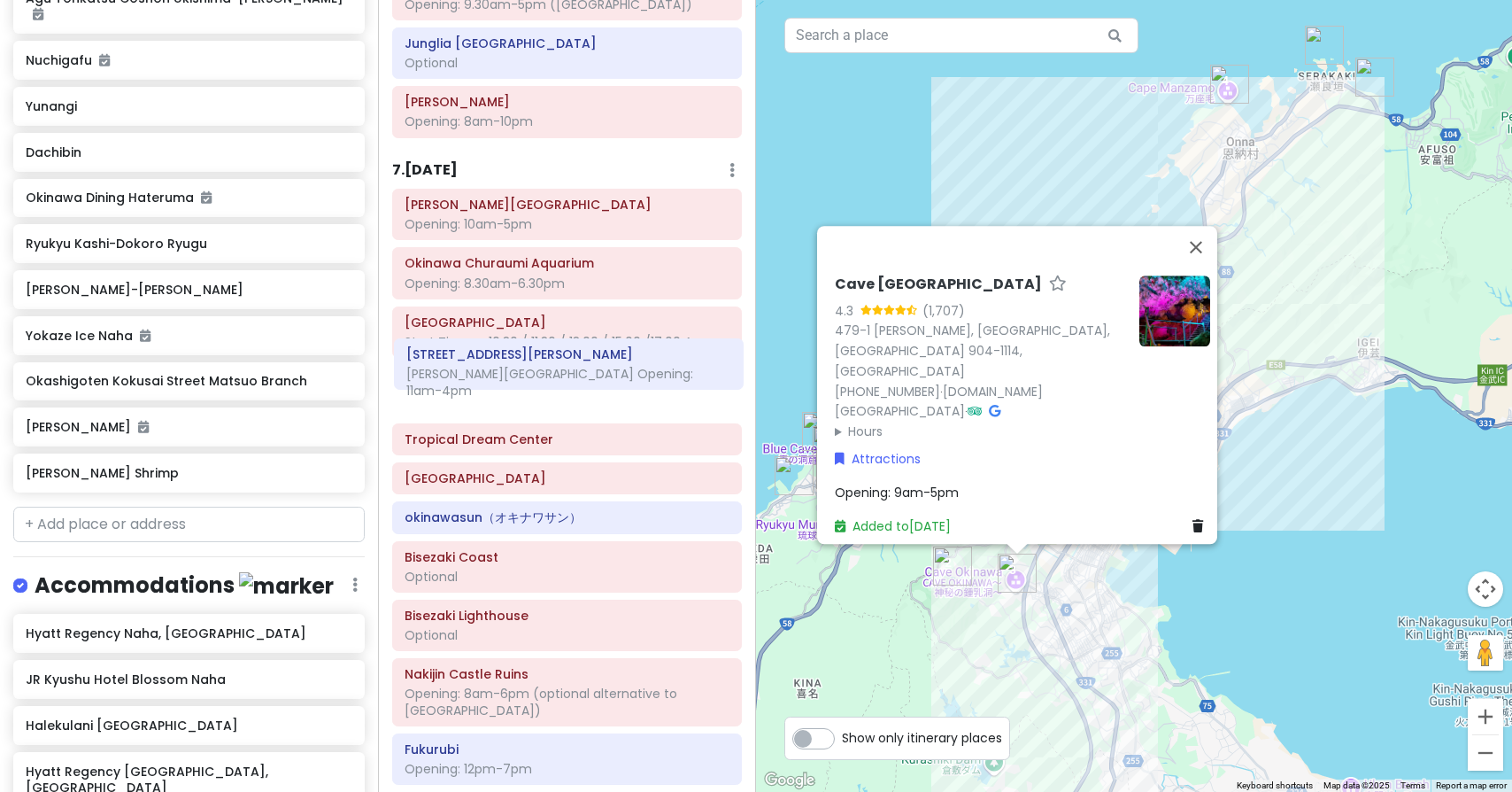
drag, startPoint x: 488, startPoint y: 685, endPoint x: 490, endPoint y: 375, distance: 310.0
click at [490, 375] on div "[PERSON_NAME][GEOGRAPHIC_DATA] Opening: 10am-5pm [GEOGRAPHIC_DATA] Opening: 8.3…" at bounding box center [568, 509] width 377 height 642
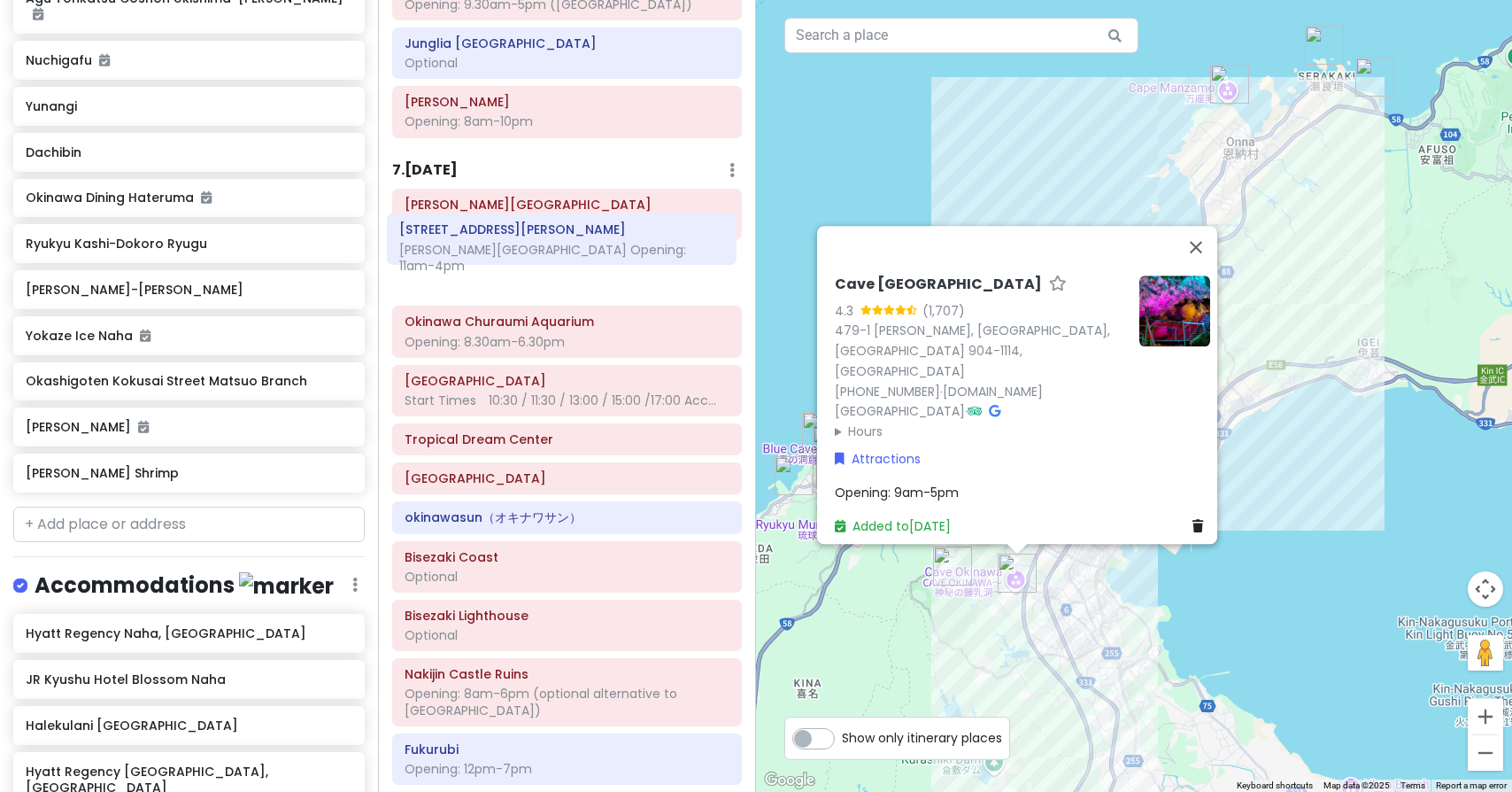
drag, startPoint x: 500, startPoint y: 364, endPoint x: 494, endPoint y: 248, distance: 116.2
click at [494, 248] on div "[PERSON_NAME][GEOGRAPHIC_DATA] Opening: 10am-5pm [GEOGRAPHIC_DATA] Opening: 8.3…" at bounding box center [568, 509] width 377 height 642
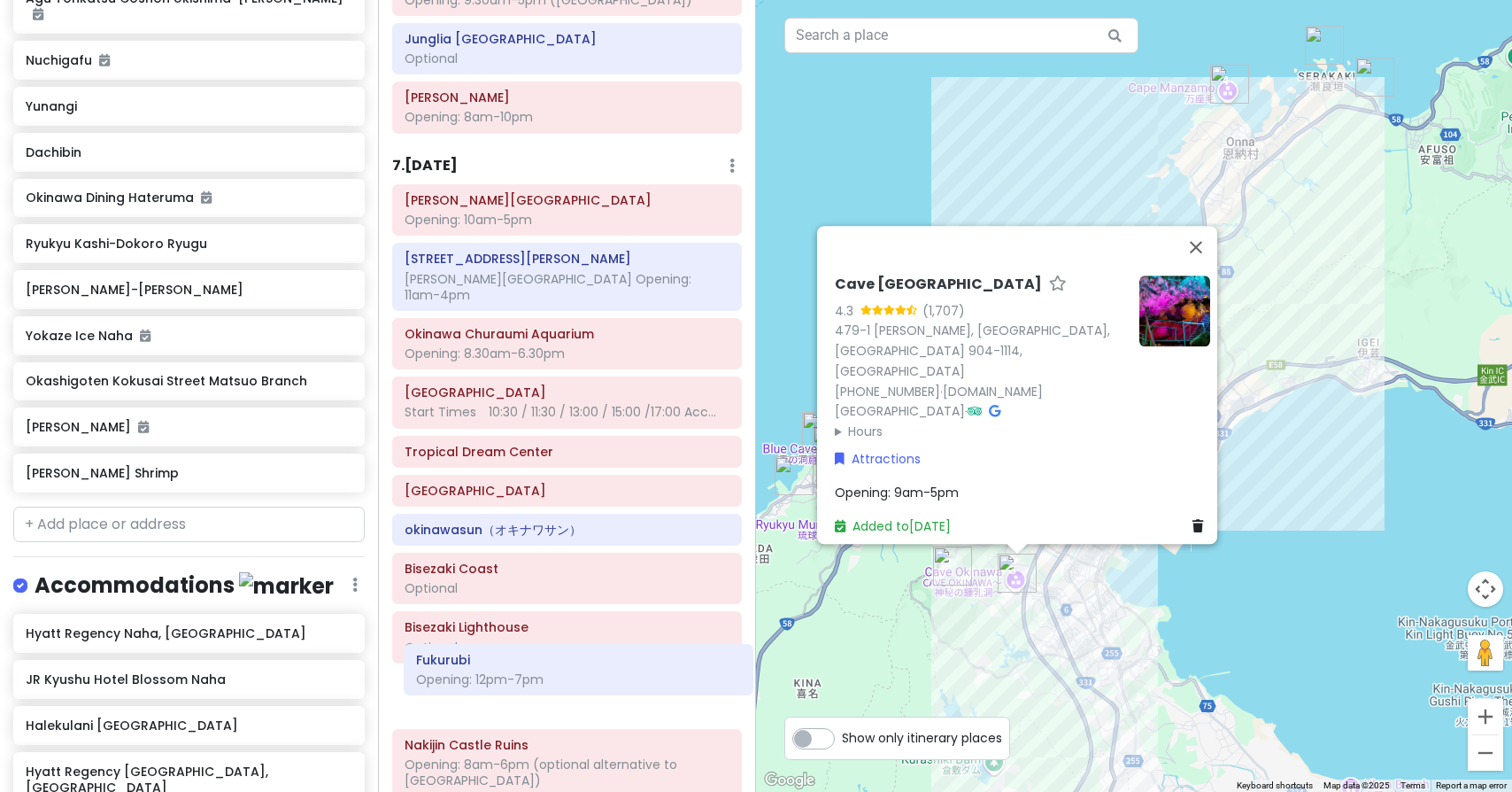
scroll to position [2752, 0]
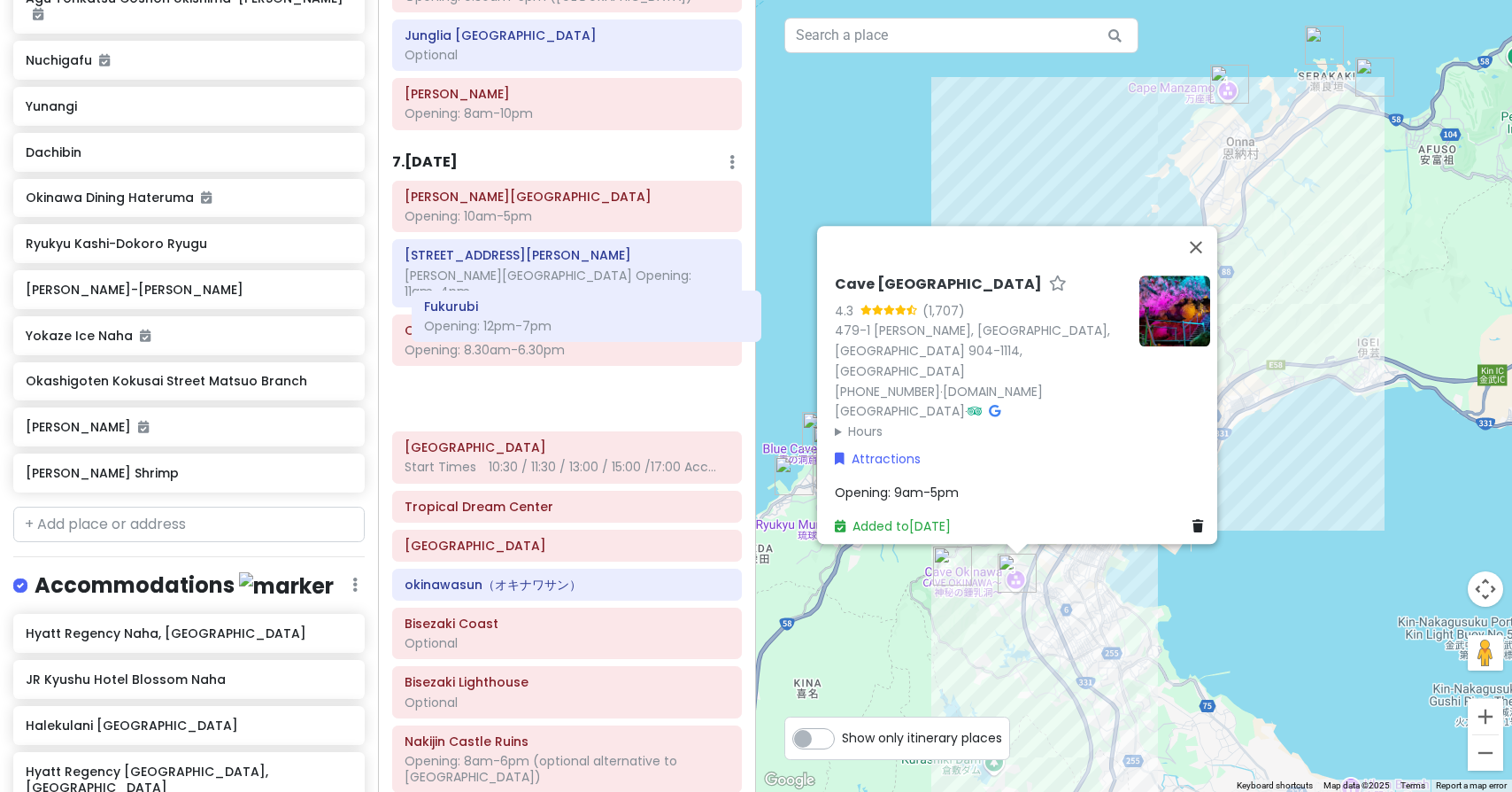
drag, startPoint x: 471, startPoint y: 721, endPoint x: 491, endPoint y: 313, distance: 408.5
click at [491, 313] on div "[PERSON_NAME][GEOGRAPHIC_DATA] Opening: 10am-5pm [STREET_ADDRESS][GEOGRAPHIC_DA…" at bounding box center [568, 509] width 377 height 658
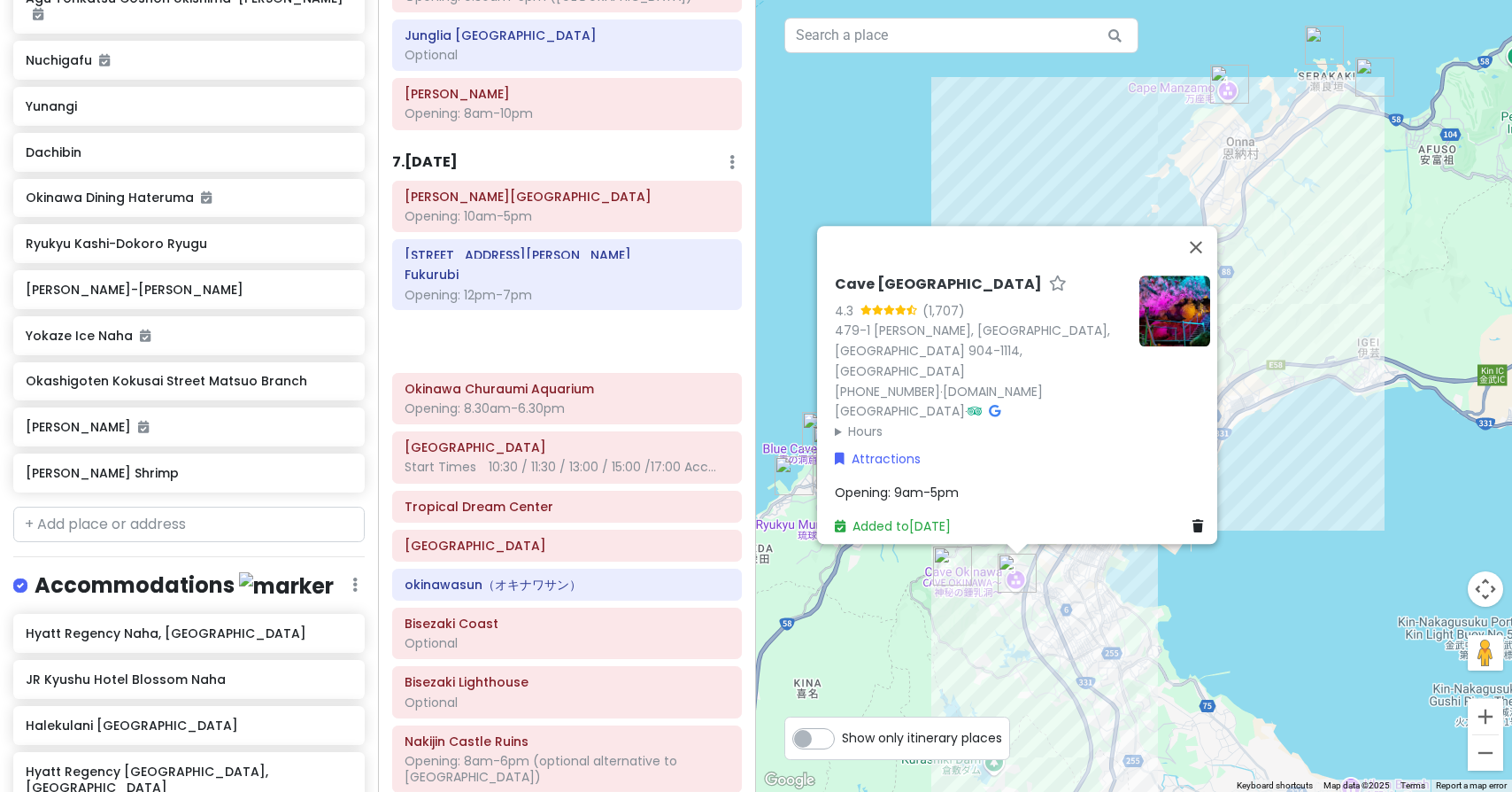
drag, startPoint x: 489, startPoint y: 352, endPoint x: 489, endPoint y: 288, distance: 64.0
click at [489, 288] on div "[PERSON_NAME][GEOGRAPHIC_DATA] Opening: 10am-5pm [STREET_ADDRESS][PERSON_NAME],…" at bounding box center [568, 509] width 377 height 658
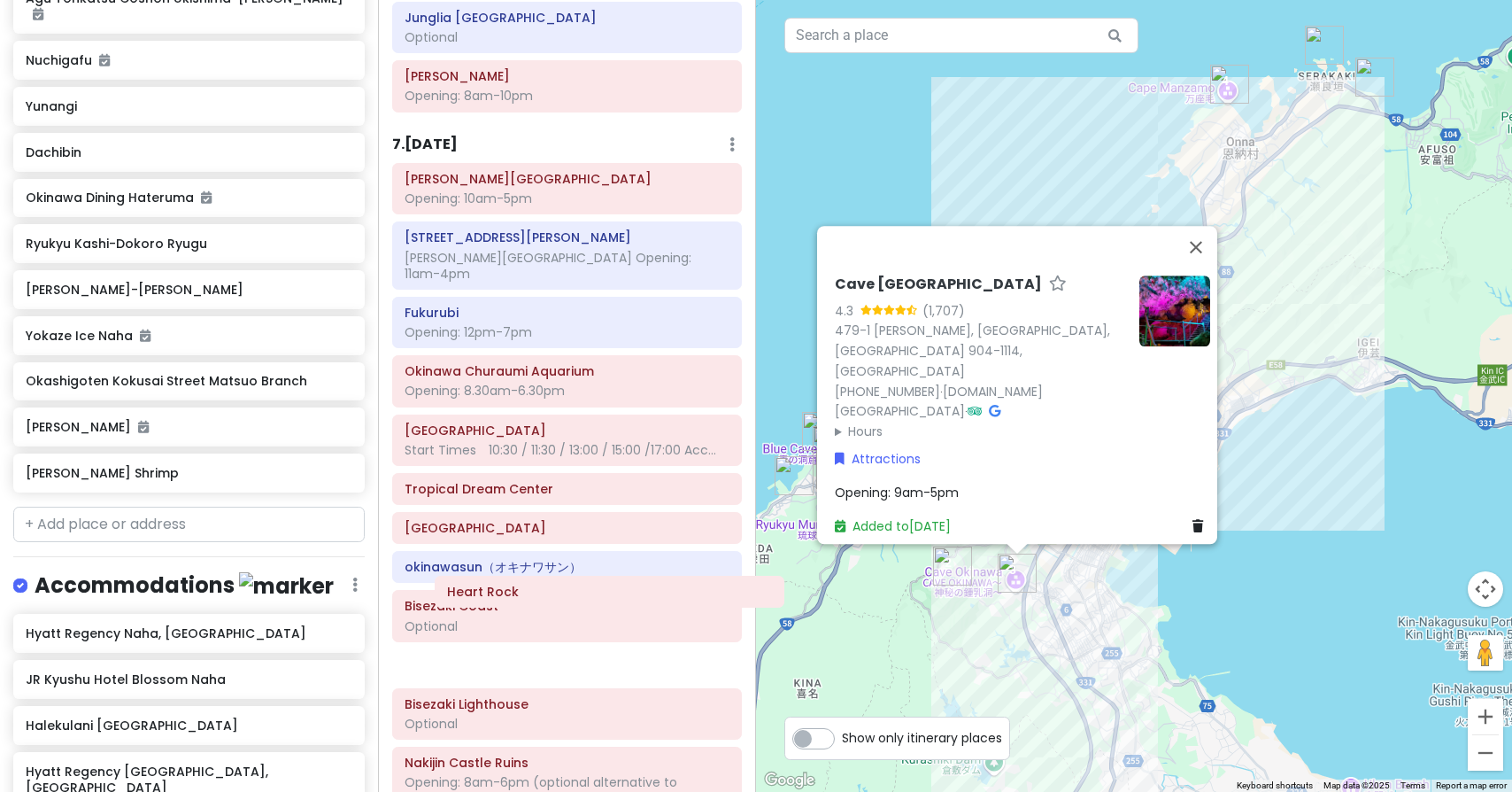
scroll to position [2772, 0]
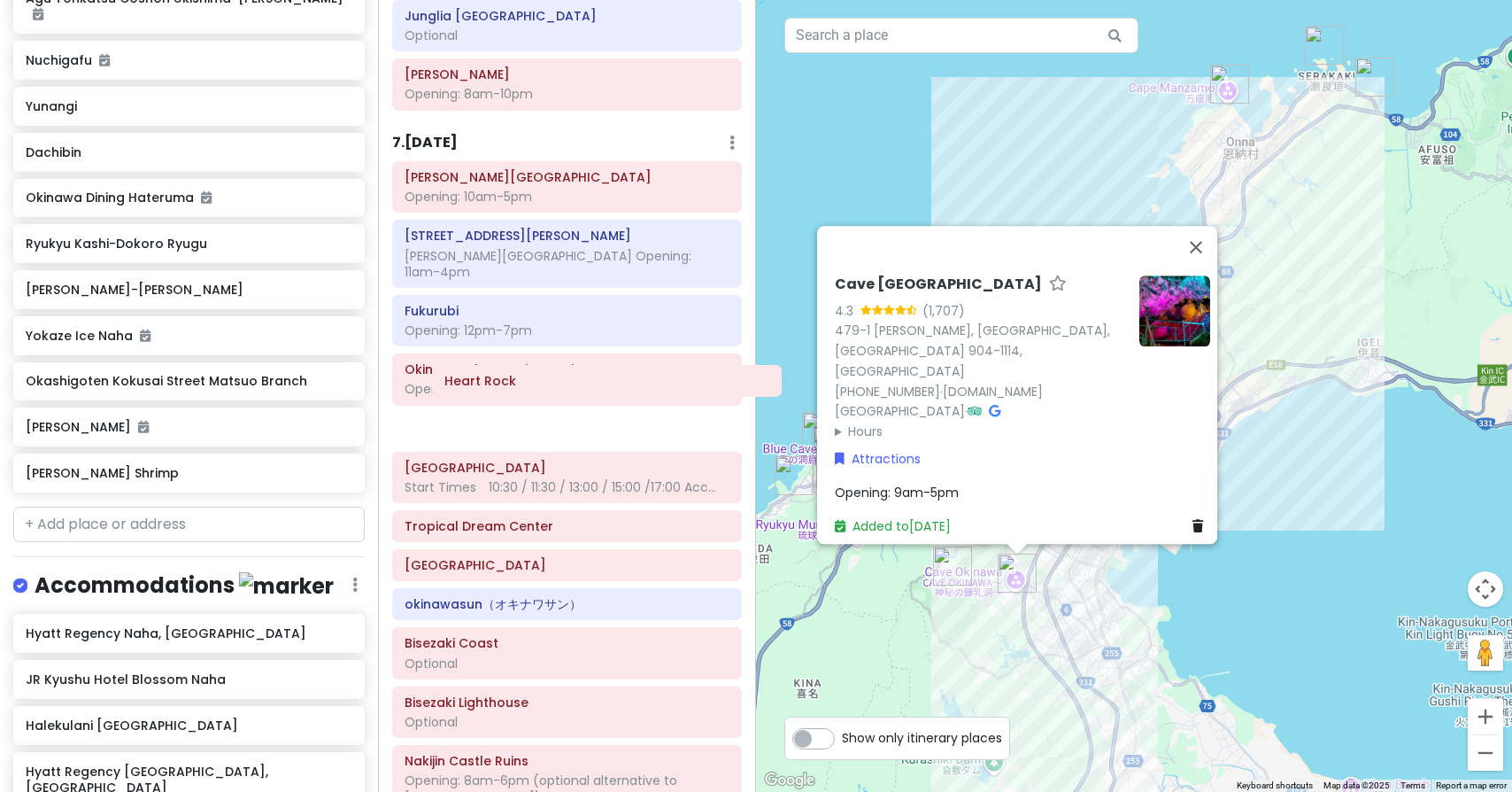
drag, startPoint x: 460, startPoint y: 769, endPoint x: 500, endPoint y: 388, distance: 383.1
click at [500, 388] on div "[PERSON_NAME][GEOGRAPHIC_DATA] Opening: 10am-5pm [STREET_ADDRESS][PERSON_NAME] …" at bounding box center [568, 491] width 377 height 659
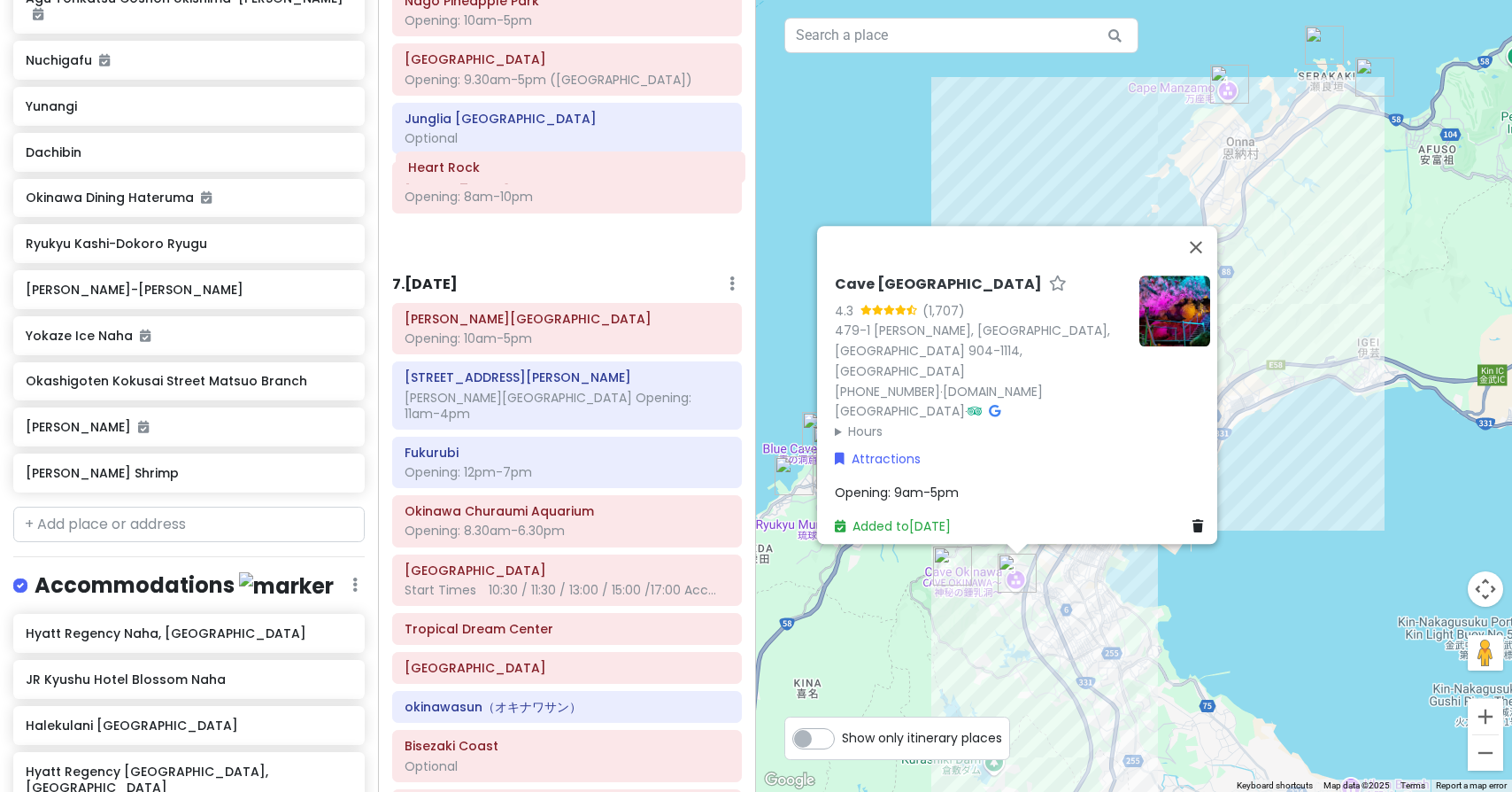
scroll to position [2667, 0]
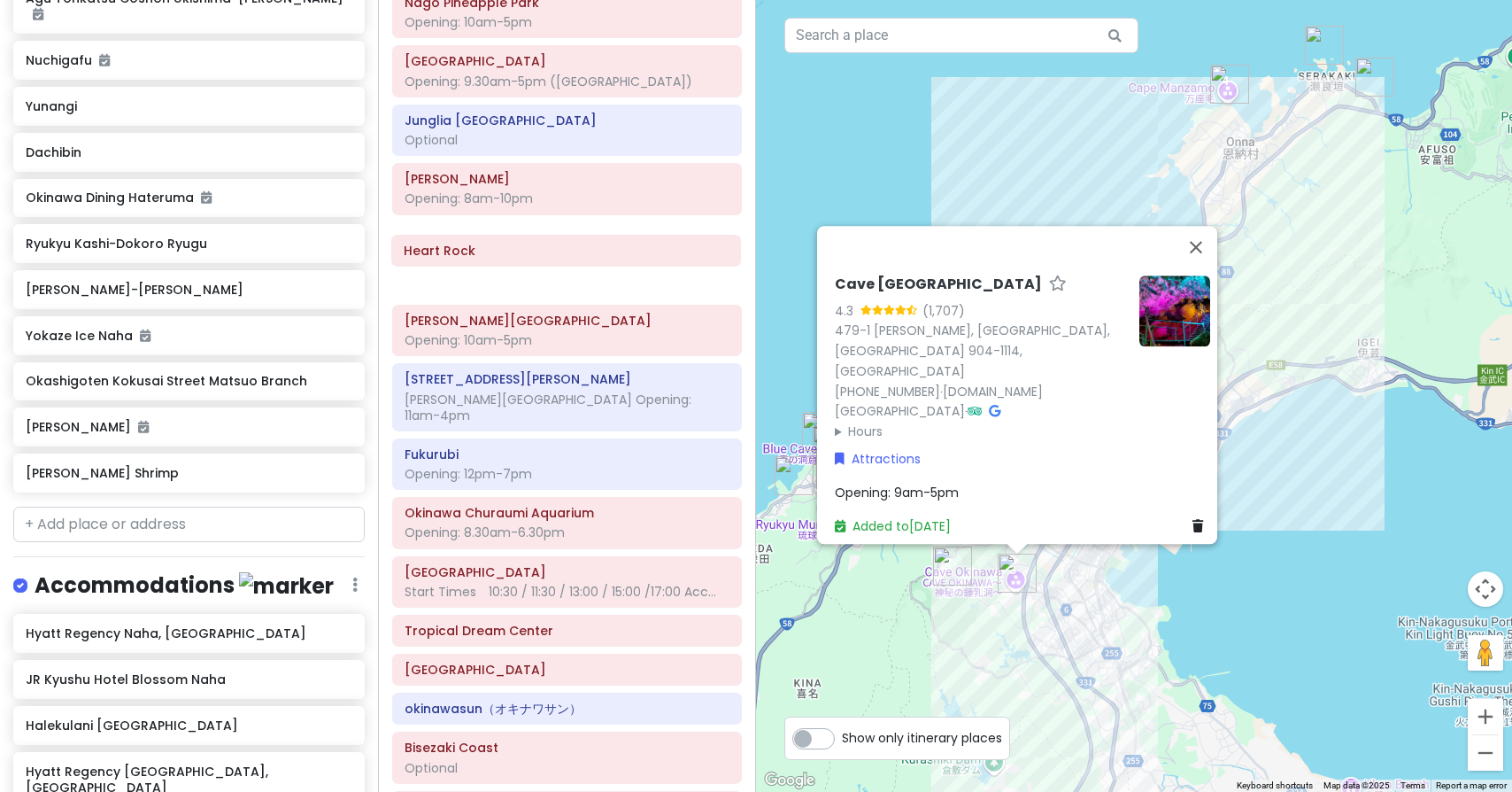
drag, startPoint x: 503, startPoint y: 380, endPoint x: 502, endPoint y: 254, distance: 126.0
click at [502, 266] on div "[PERSON_NAME][GEOGRAPHIC_DATA] Opening: 10am-5pm [STREET_ADDRESS][GEOGRAPHIC_DA…" at bounding box center [568, 596] width 377 height 659
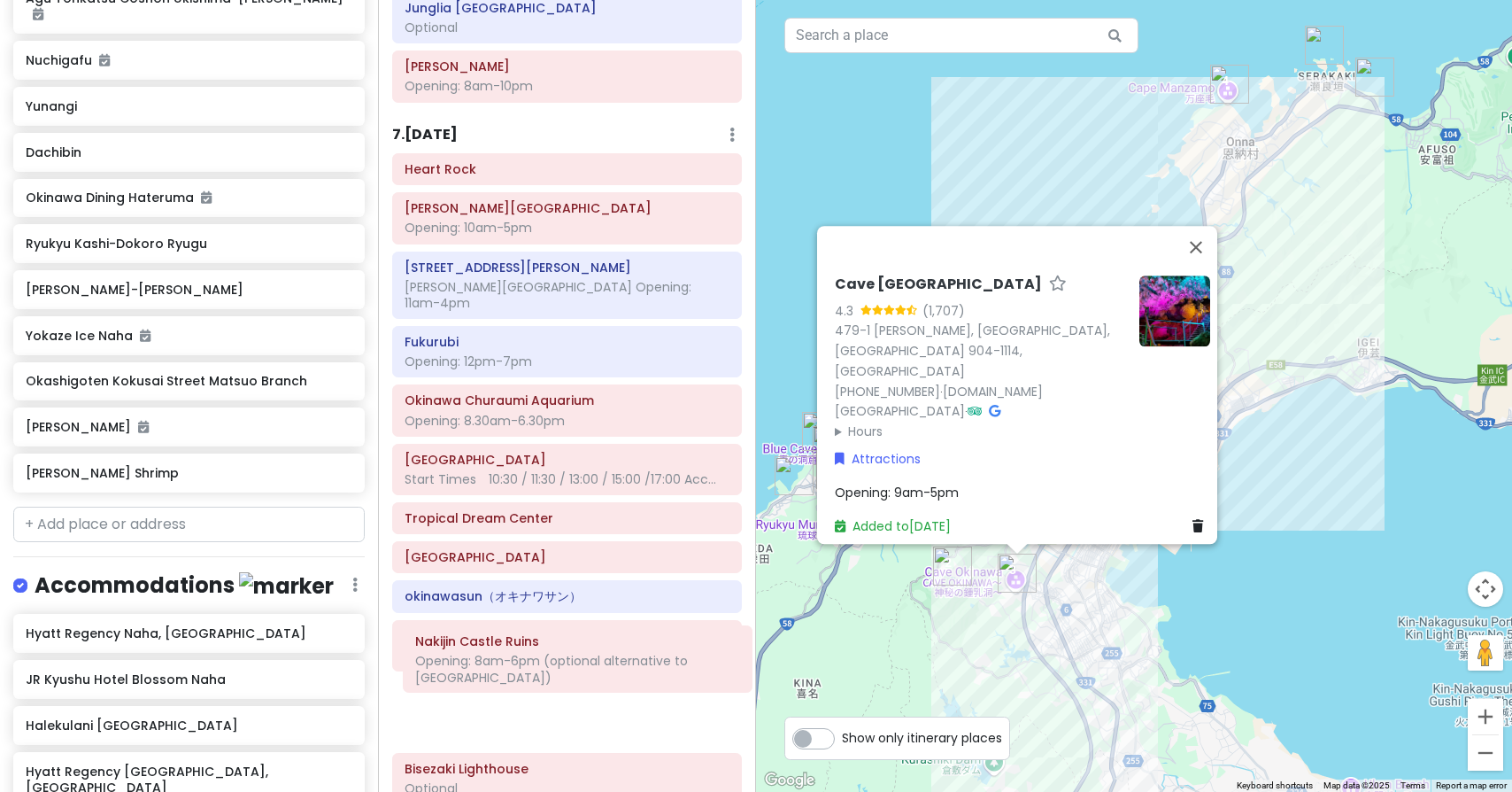
scroll to position [2785, 0]
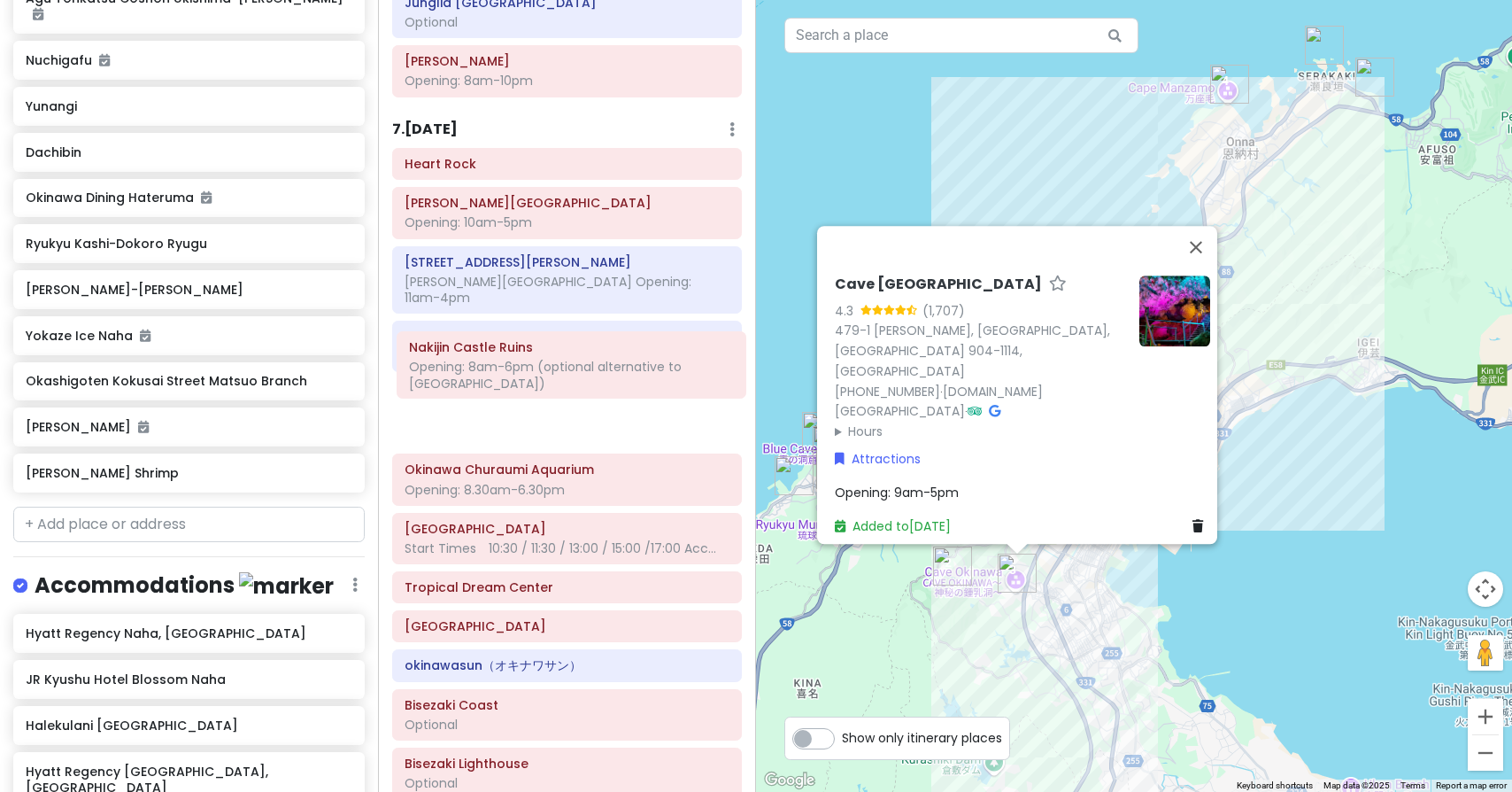
drag, startPoint x: 514, startPoint y: 721, endPoint x: 519, endPoint y: 363, distance: 358.0
click at [519, 363] on div "[GEOGRAPHIC_DATA][PERSON_NAME] Opening: 10am-5pm [STREET_ADDRESS][PERSON_NAME],…" at bounding box center [568, 477] width 377 height 658
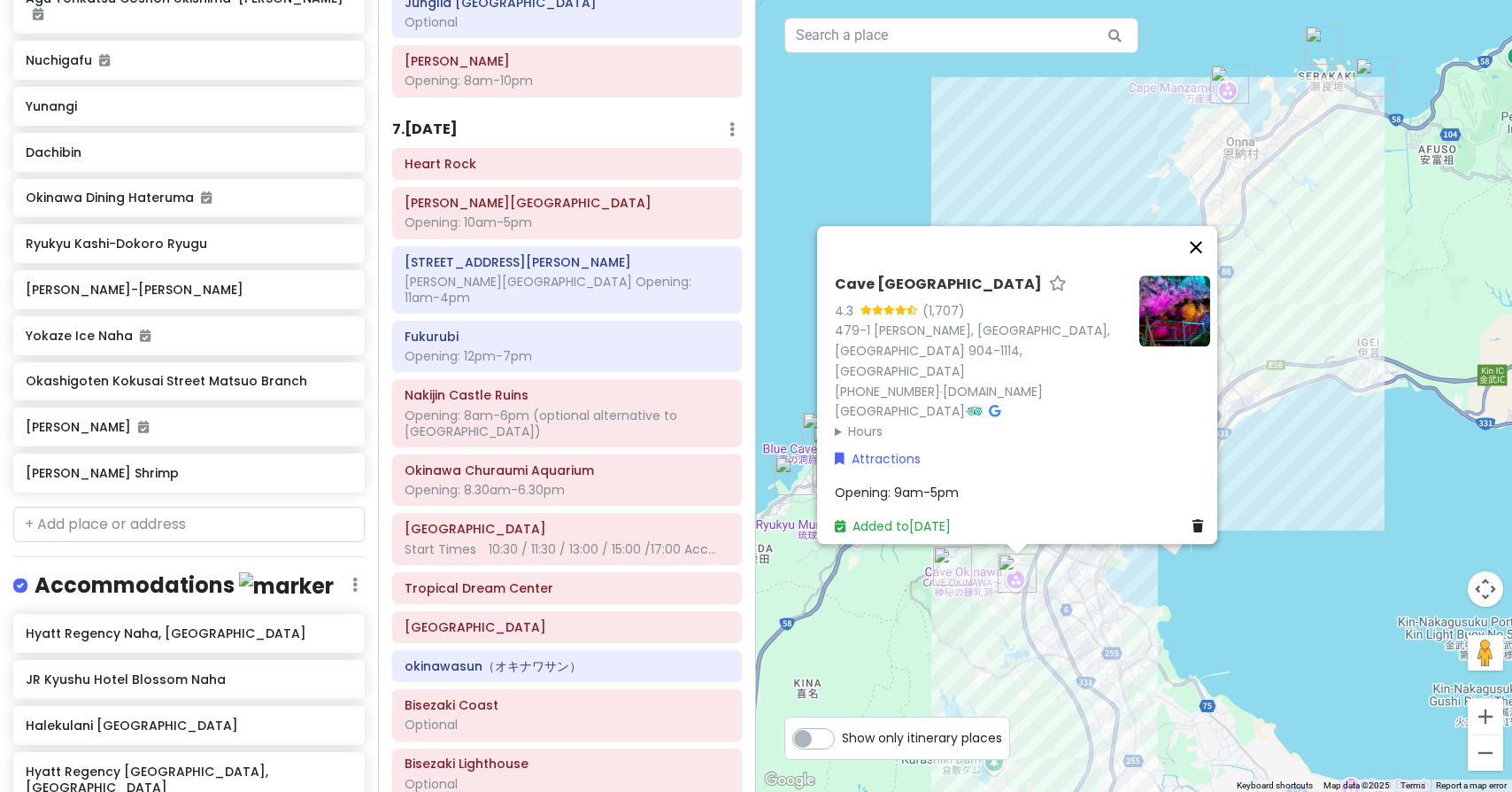
click at [1203, 269] on button "Close" at bounding box center [1196, 247] width 43 height 43
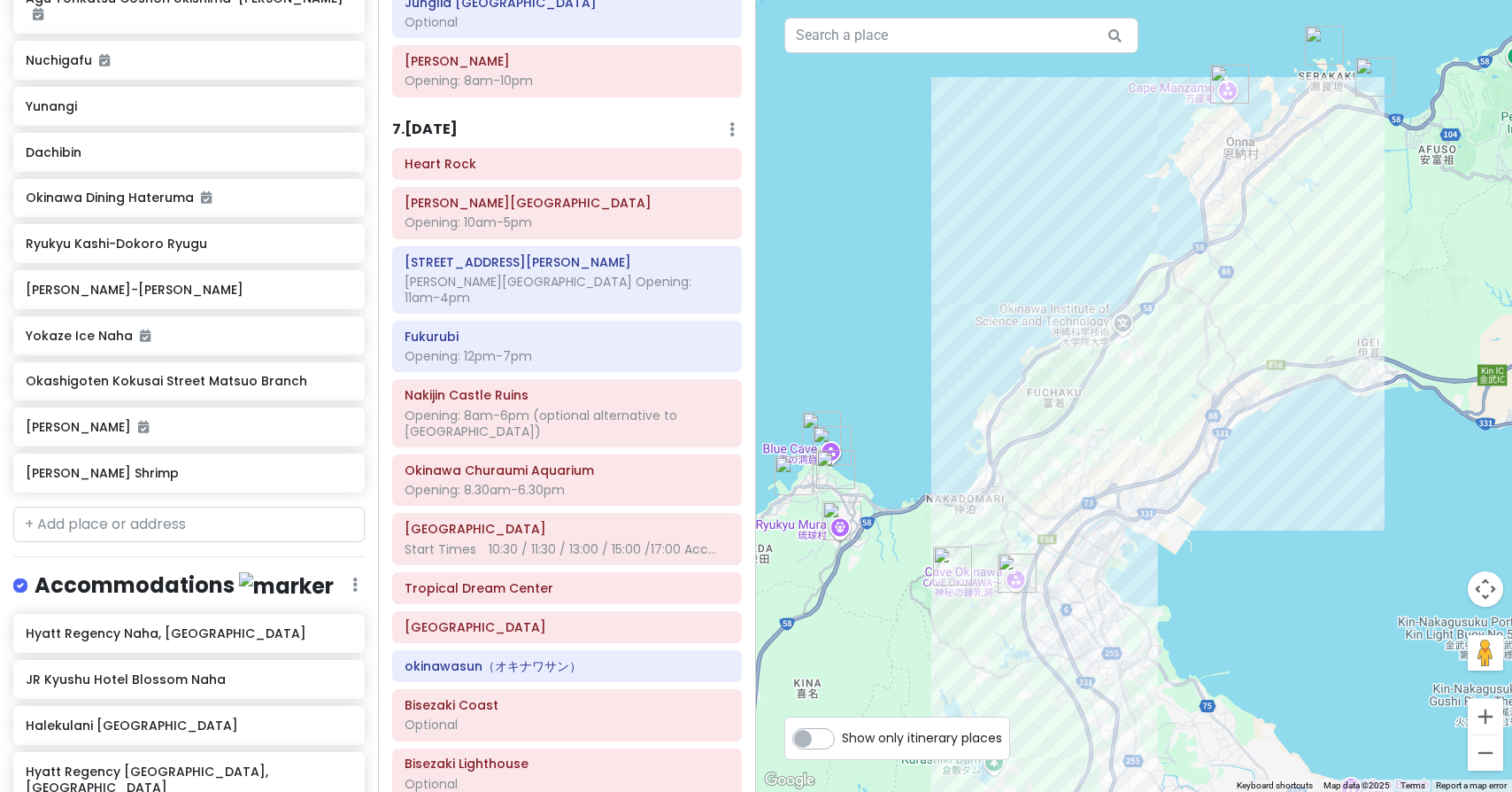
click at [453, 121] on h6 "7 . [DATE]" at bounding box center [424, 129] width 65 height 19
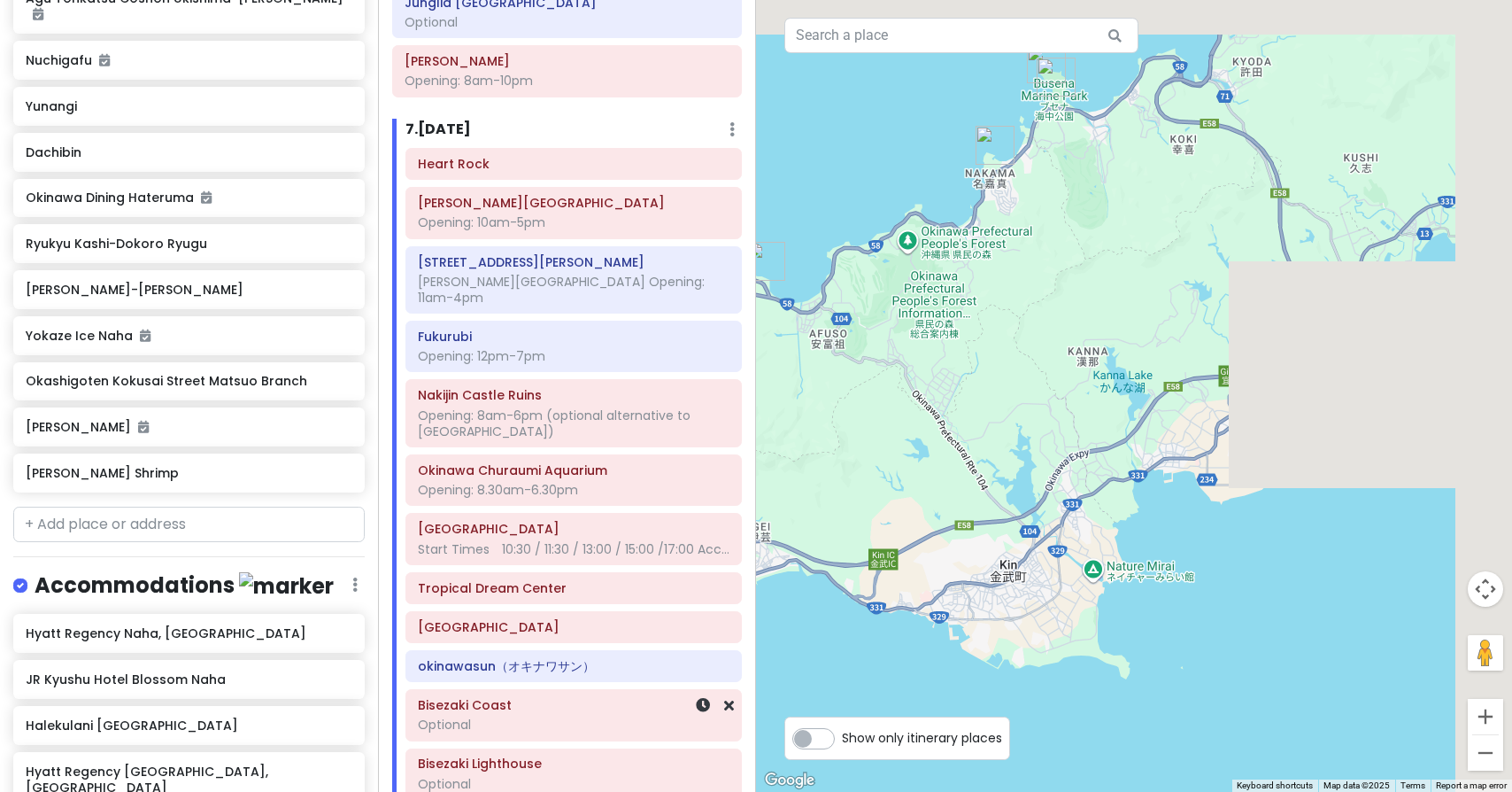
drag, startPoint x: 1349, startPoint y: 486, endPoint x: 724, endPoint y: 676, distance: 653.2
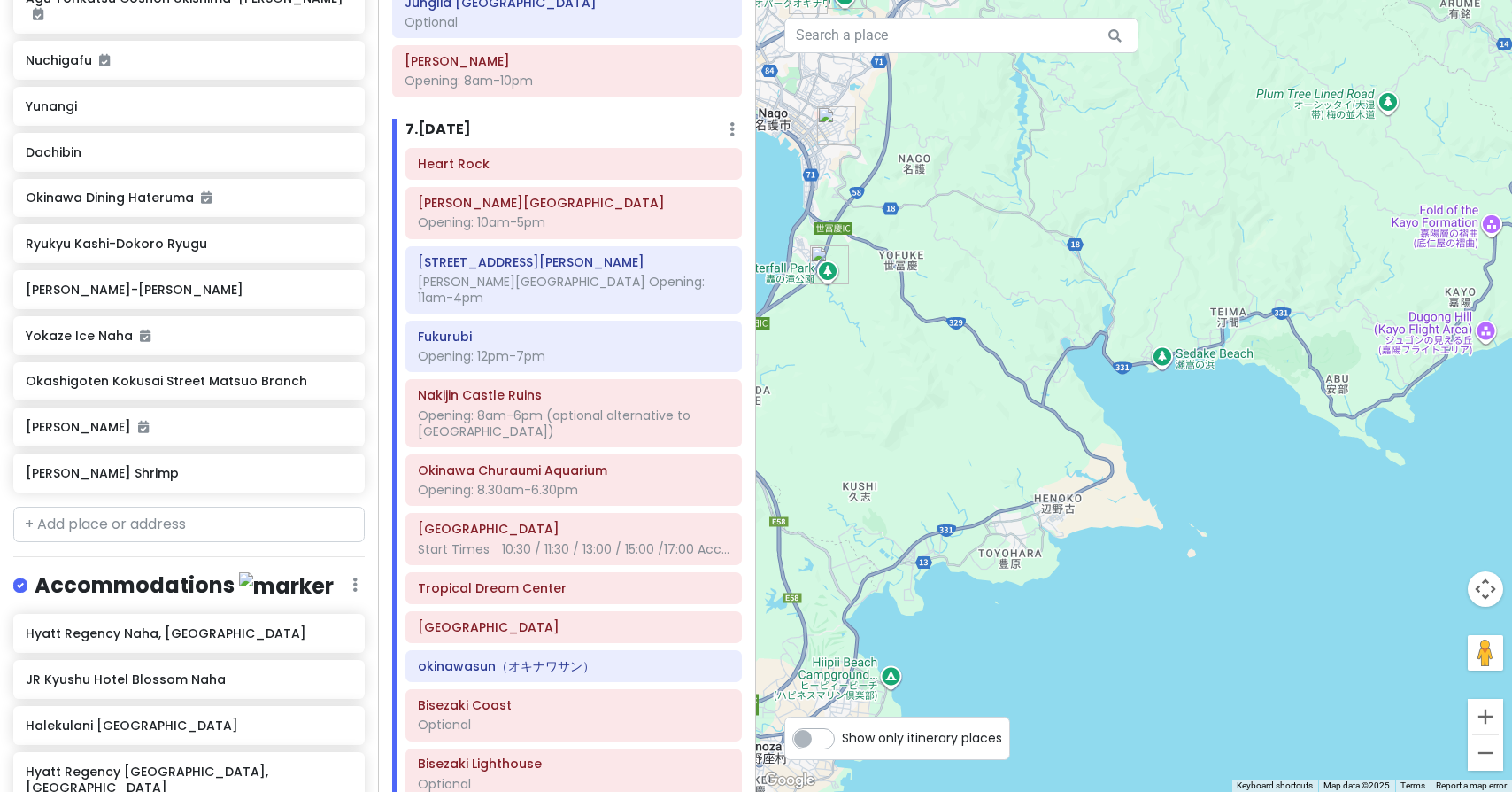
drag, startPoint x: 1242, startPoint y: 297, endPoint x: 778, endPoint y: 607, distance: 558.0
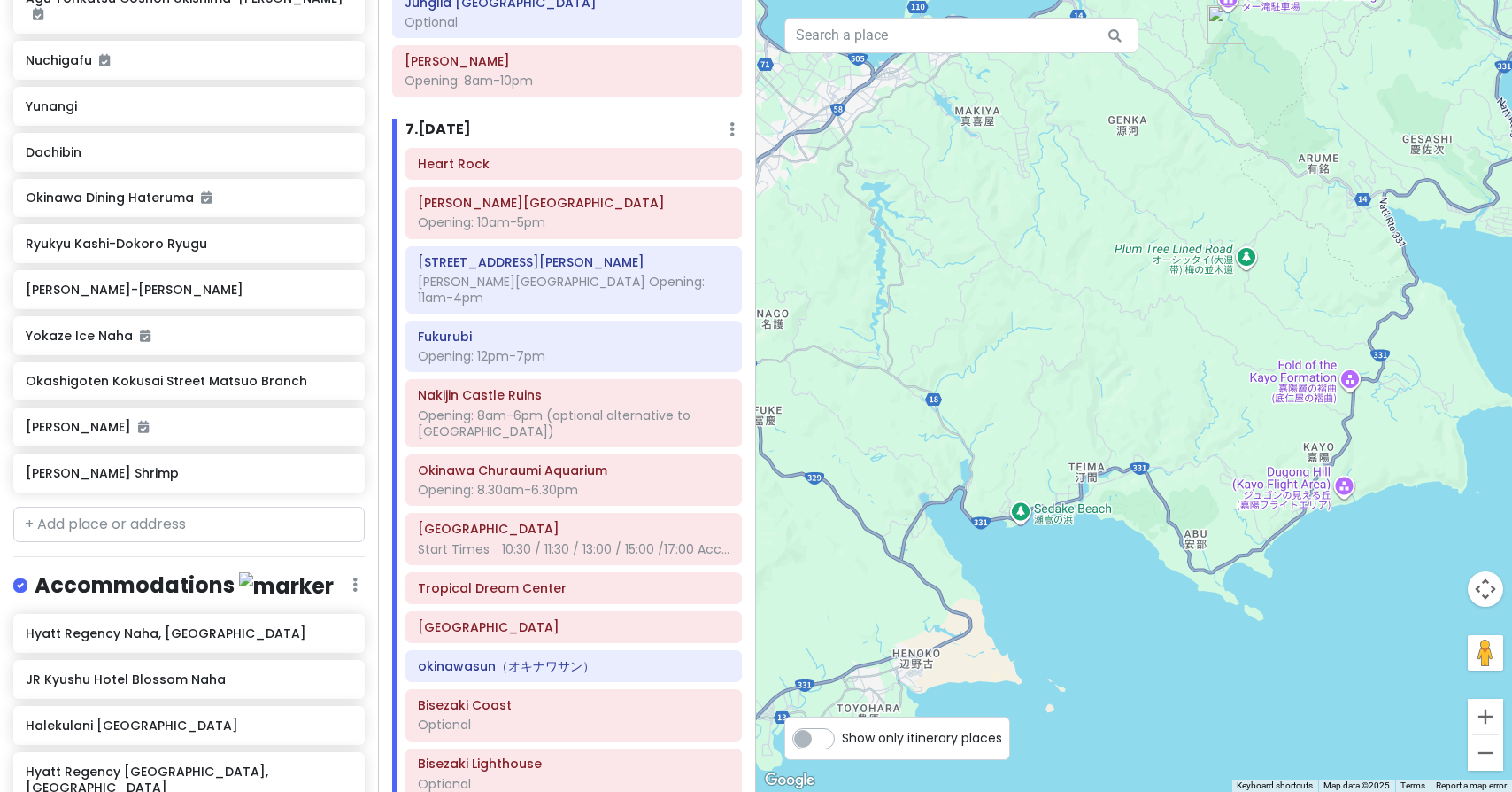
drag, startPoint x: 1187, startPoint y: 177, endPoint x: 1028, endPoint y: 357, distance: 240.2
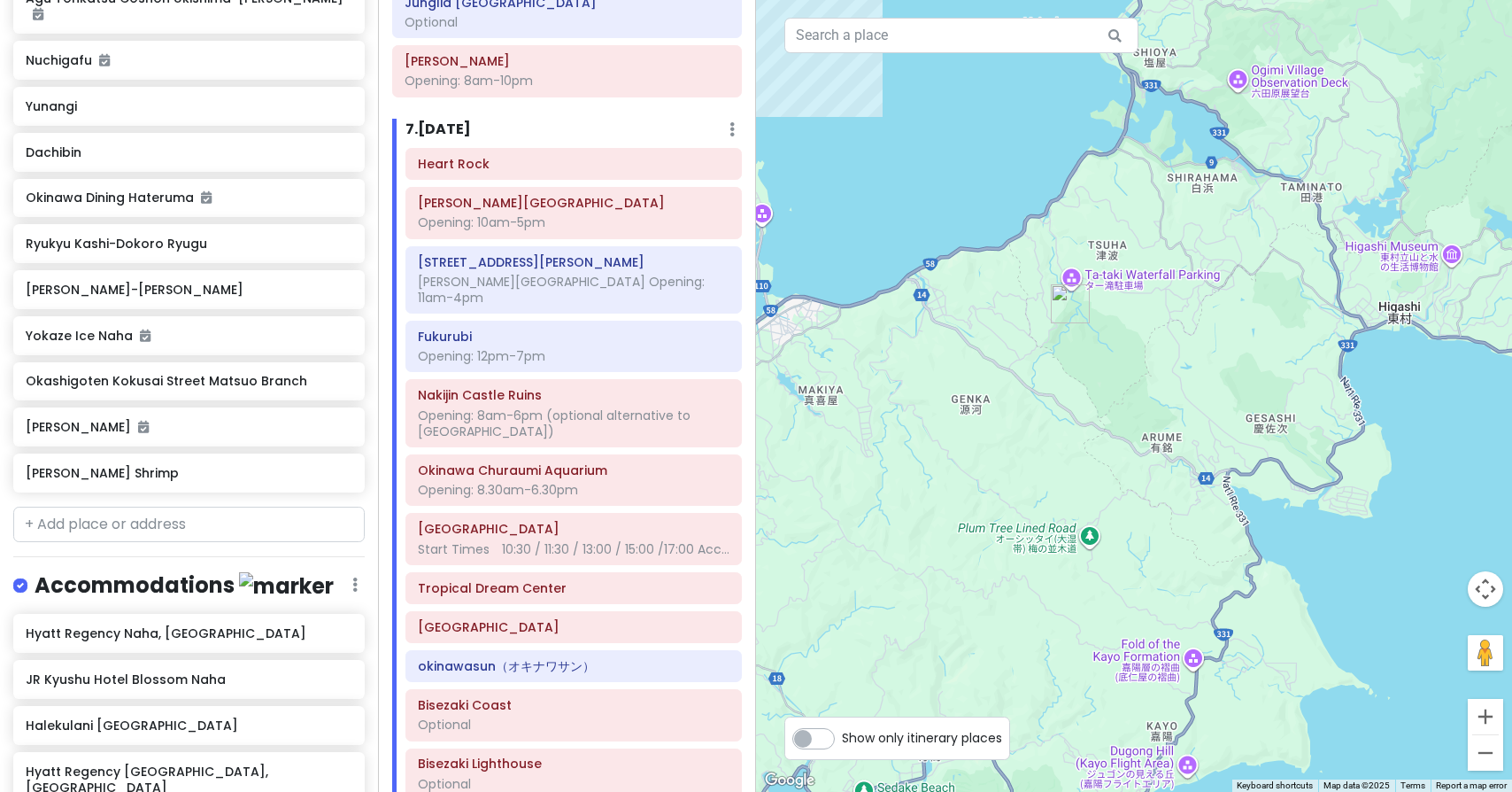
drag, startPoint x: 1212, startPoint y: 70, endPoint x: 1073, endPoint y: 327, distance: 292.2
click at [1493, 757] on button "Zoom out" at bounding box center [1486, 753] width 36 height 36
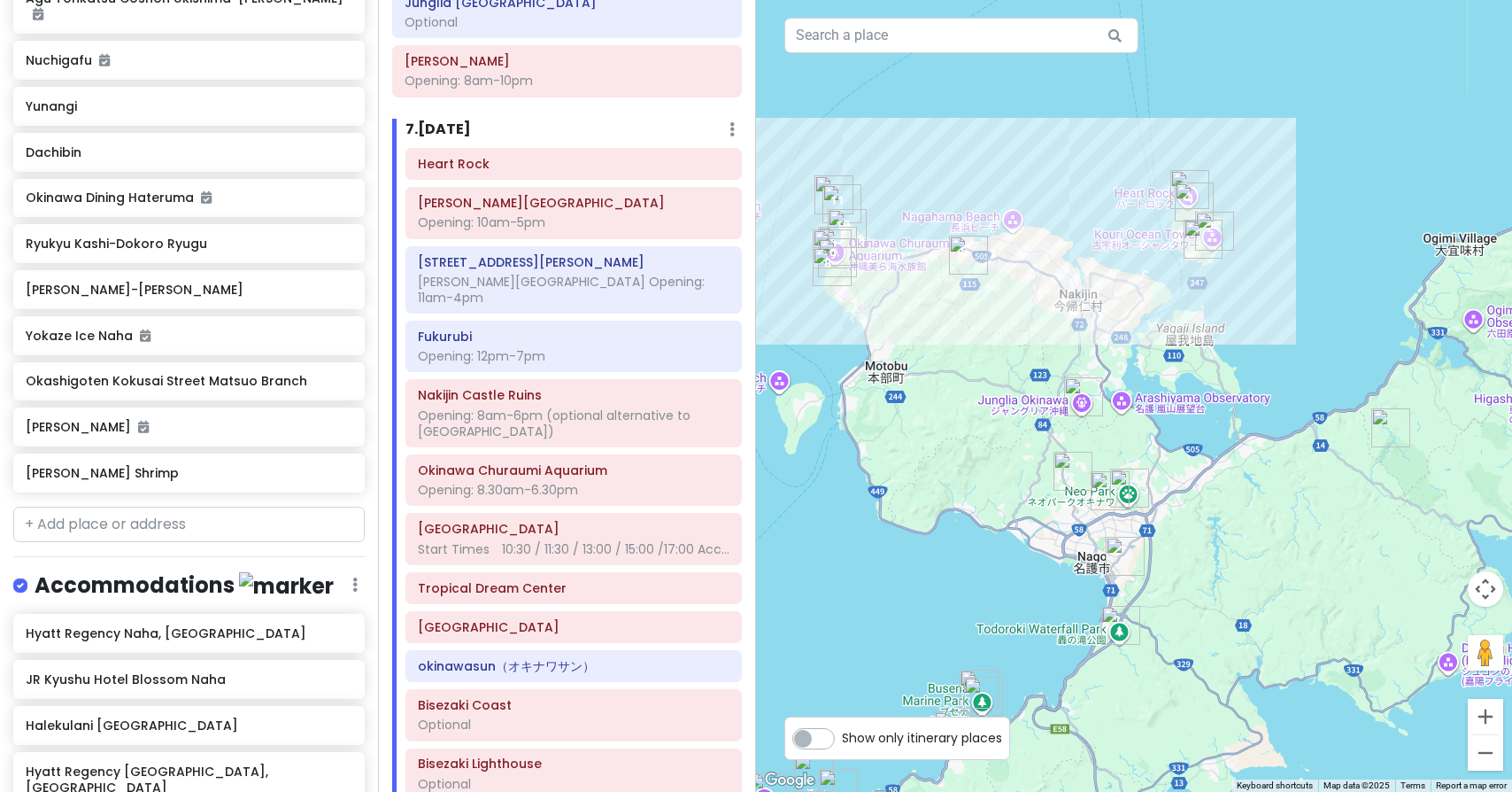
drag, startPoint x: 1024, startPoint y: 264, endPoint x: 1320, endPoint y: 354, distance: 309.4
click at [1492, 710] on button "Zoom in" at bounding box center [1486, 717] width 36 height 36
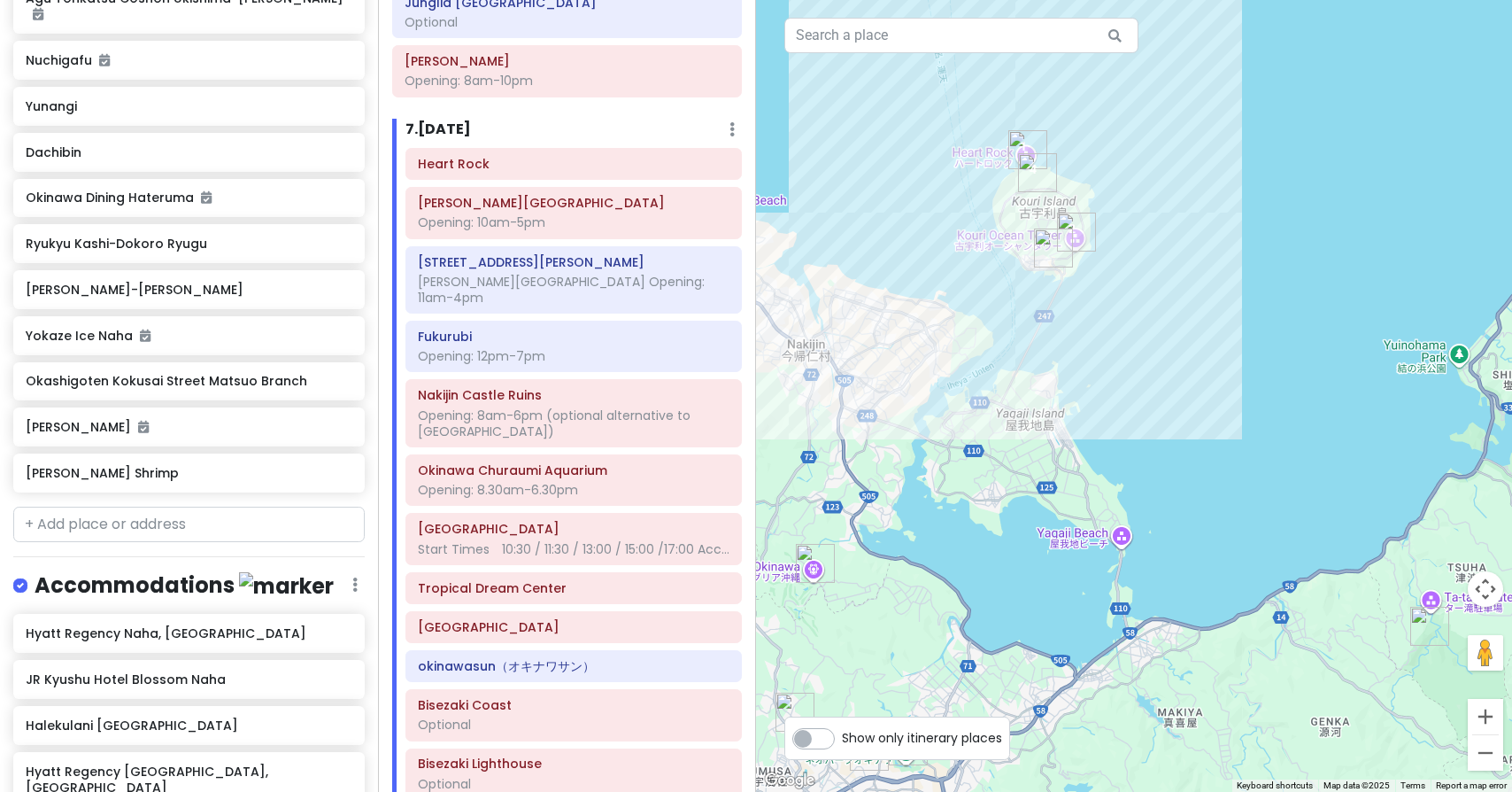
drag, startPoint x: 1398, startPoint y: 165, endPoint x: 1180, endPoint y: 313, distance: 263.5
click at [1035, 178] on img "Fukurubi" at bounding box center [1038, 173] width 39 height 39
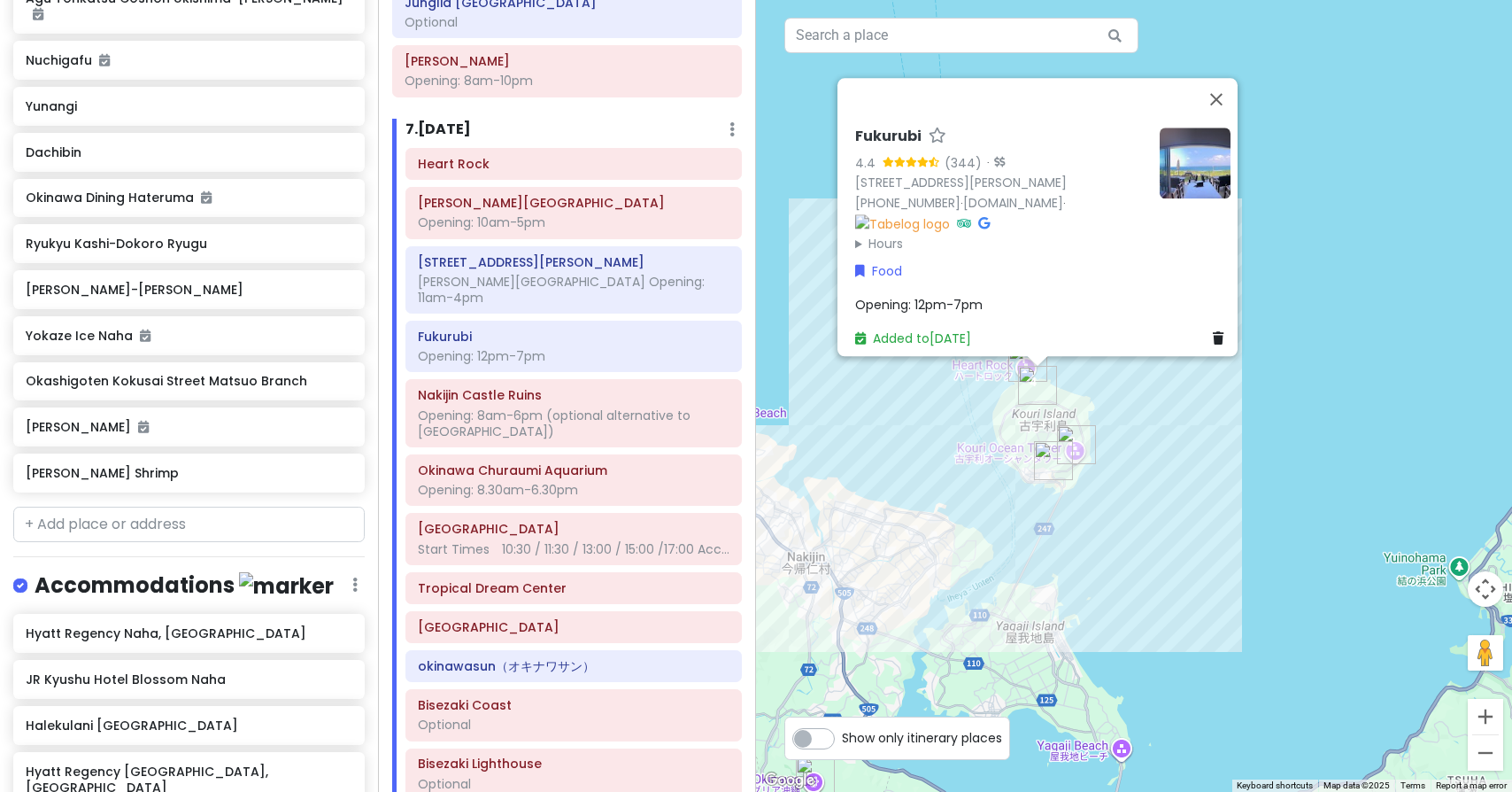
click at [1074, 447] on img "Kouri Ocean Tower" at bounding box center [1077, 445] width 39 height 39
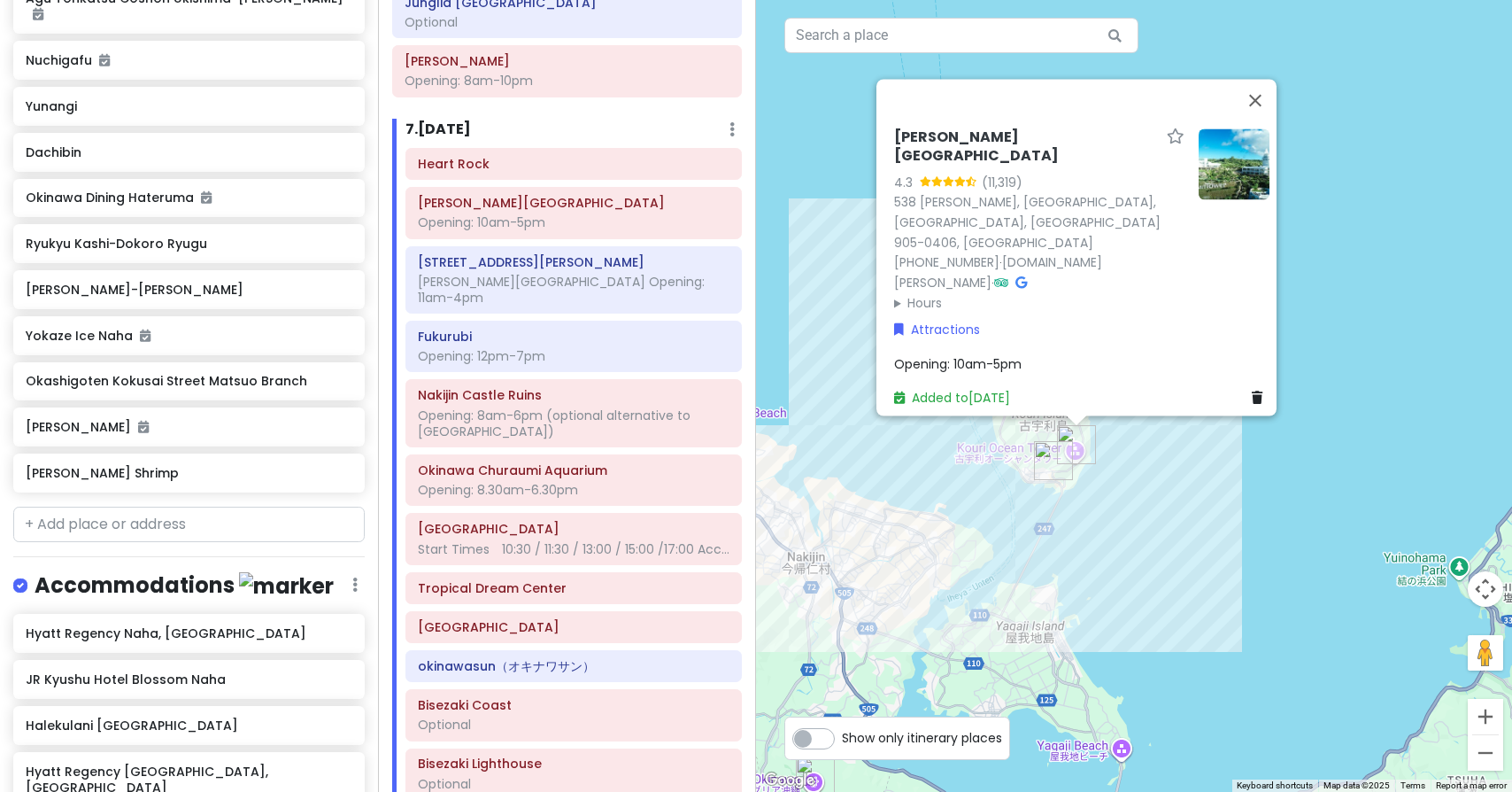
click at [1057, 455] on img "Kouri Shrimp" at bounding box center [1054, 461] width 39 height 39
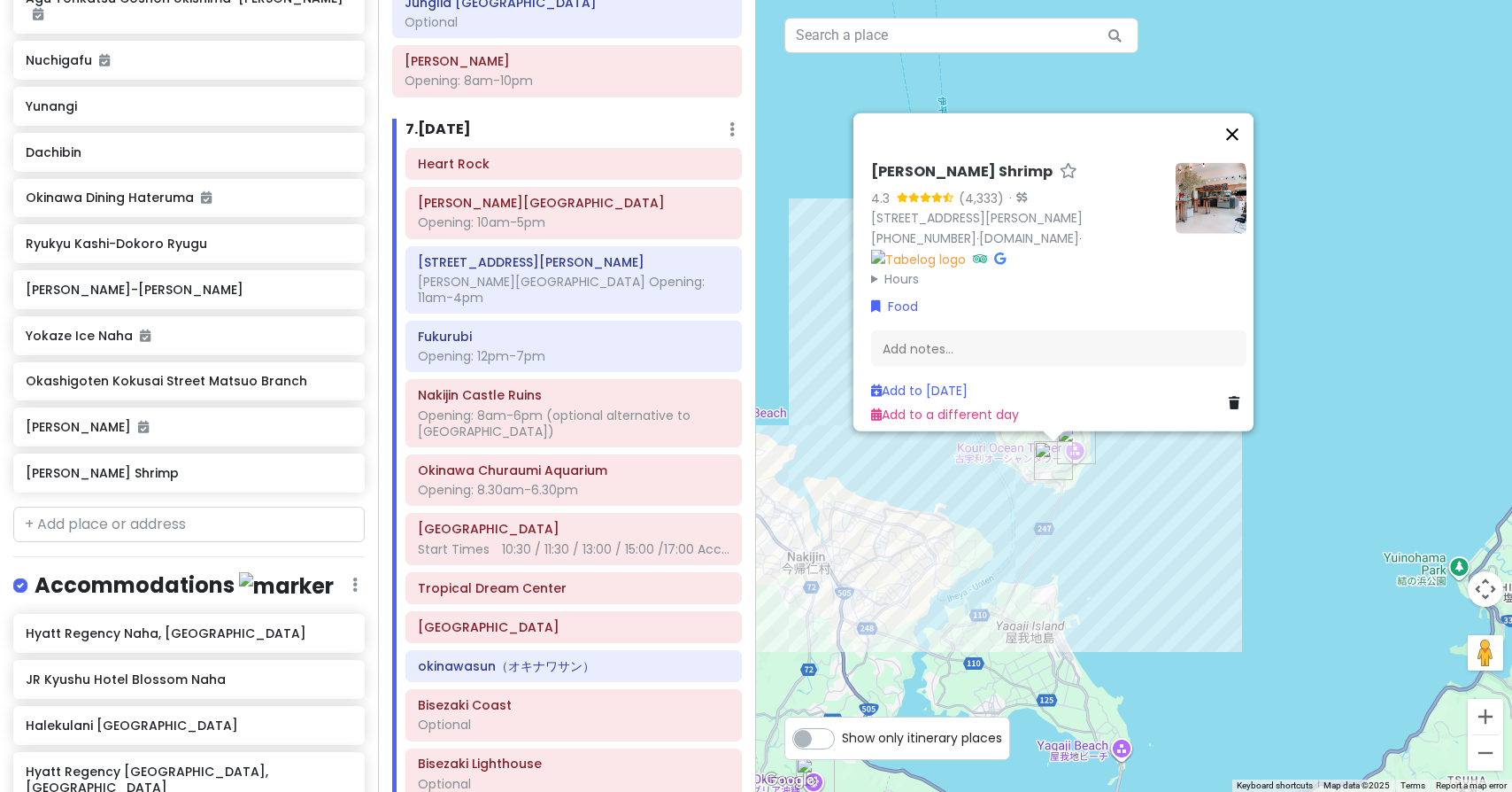
click at [1241, 113] on button "Close" at bounding box center [1233, 135] width 43 height 43
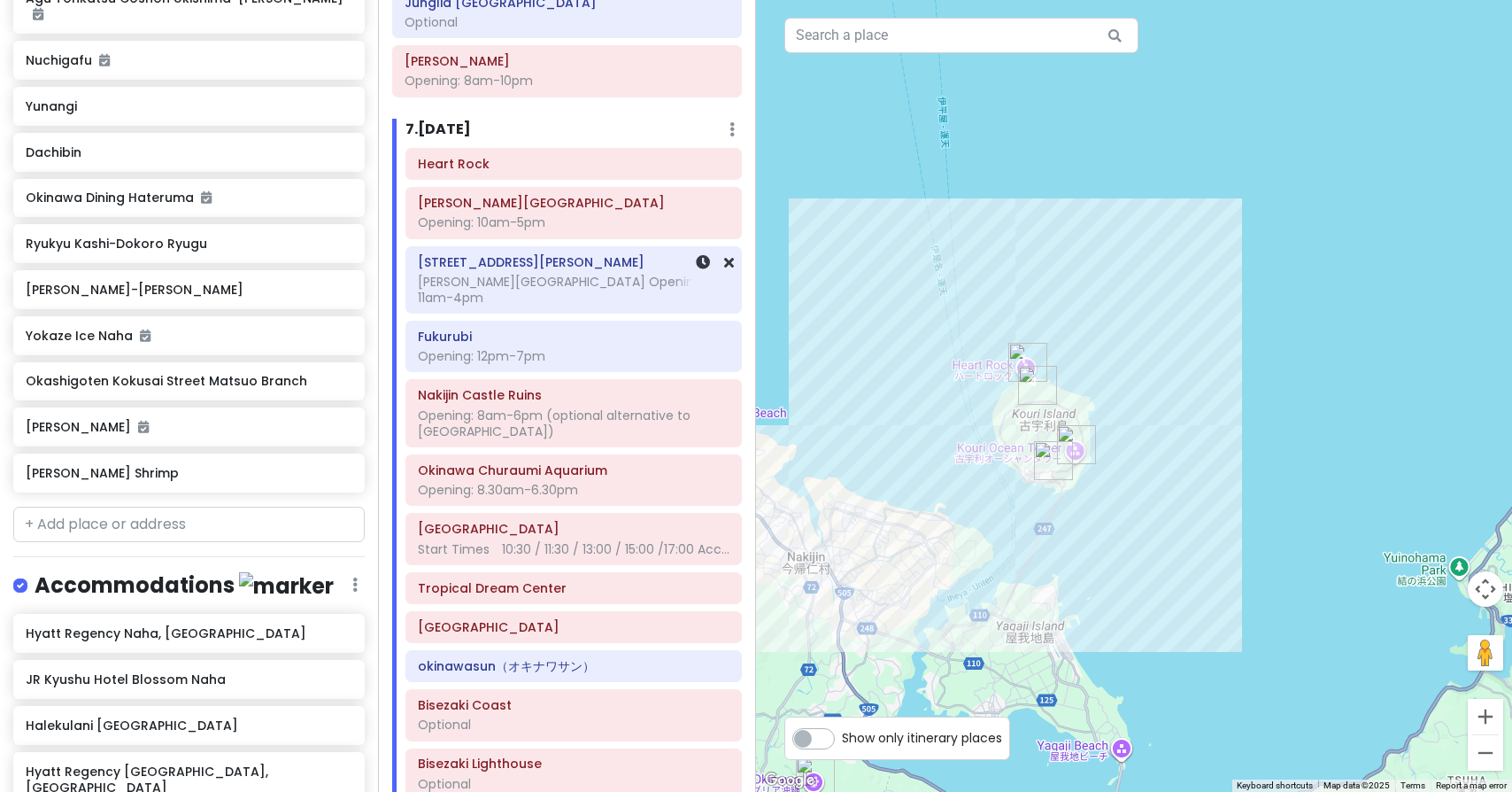
click at [509, 254] on h6 "[STREET_ADDRESS][PERSON_NAME]" at bounding box center [573, 263] width 312 height 16
